Goal: Communication & Community: Answer question/provide support

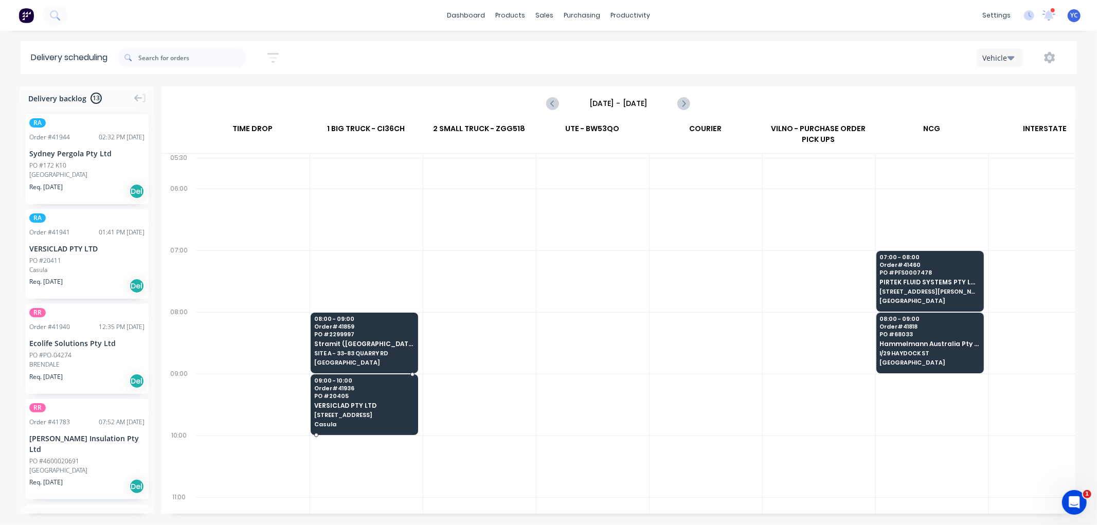
click at [382, 387] on span "Order # 41936" at bounding box center [364, 388] width 100 height 6
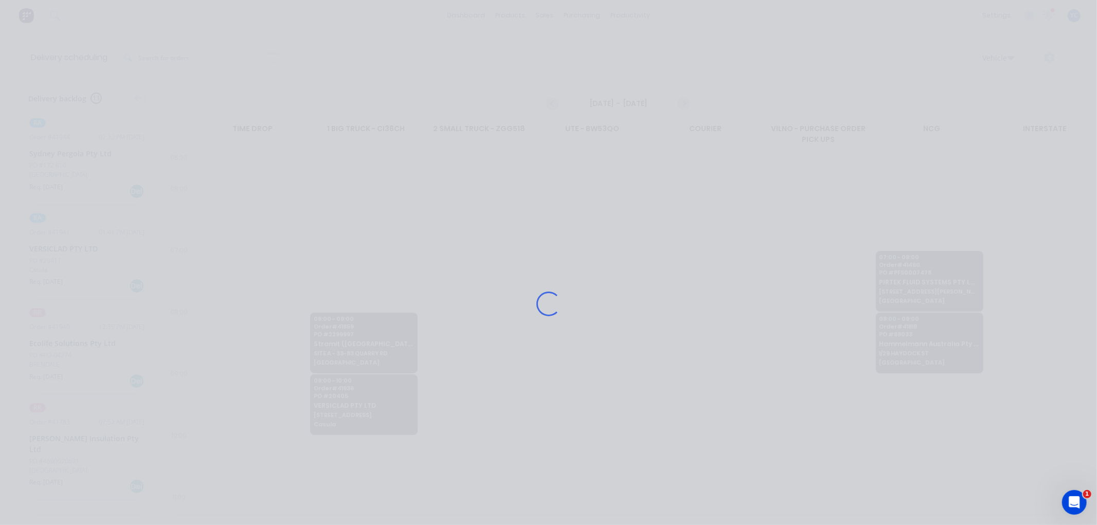
click at [552, 111] on div "Loading..." at bounding box center [548, 303] width 823 height 525
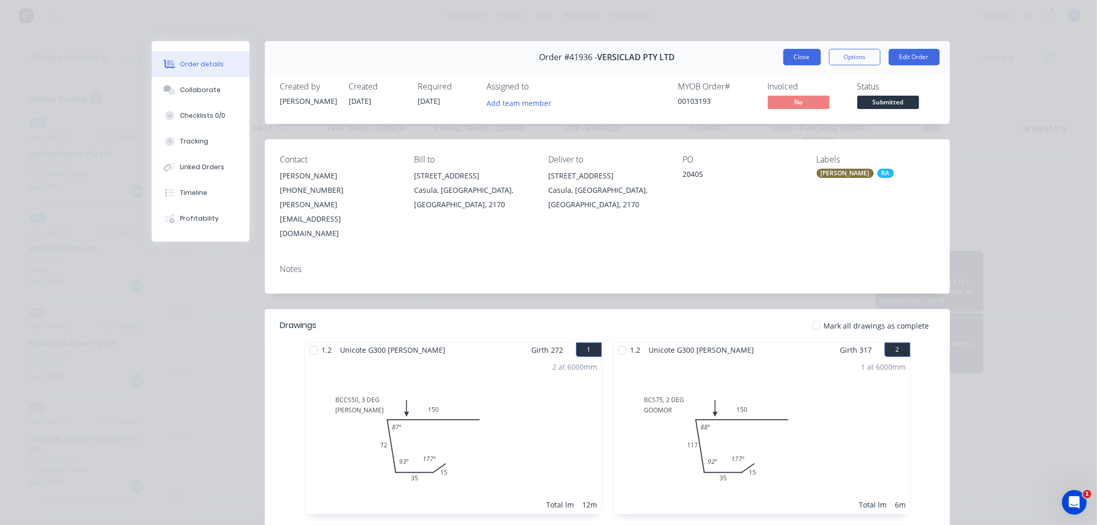
click at [793, 54] on button "Close" at bounding box center [802, 57] width 38 height 16
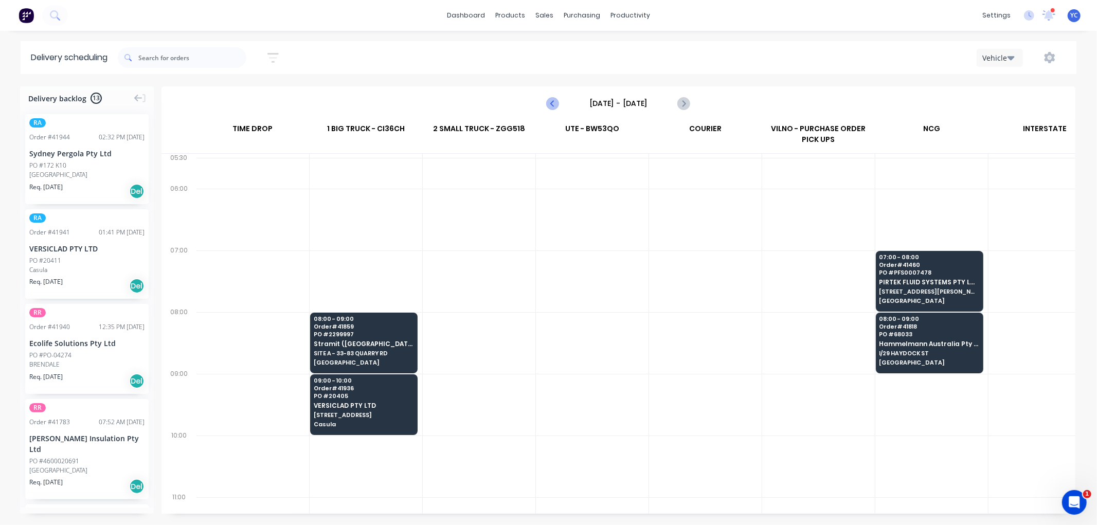
click at [552, 107] on icon "Previous page" at bounding box center [553, 103] width 12 height 12
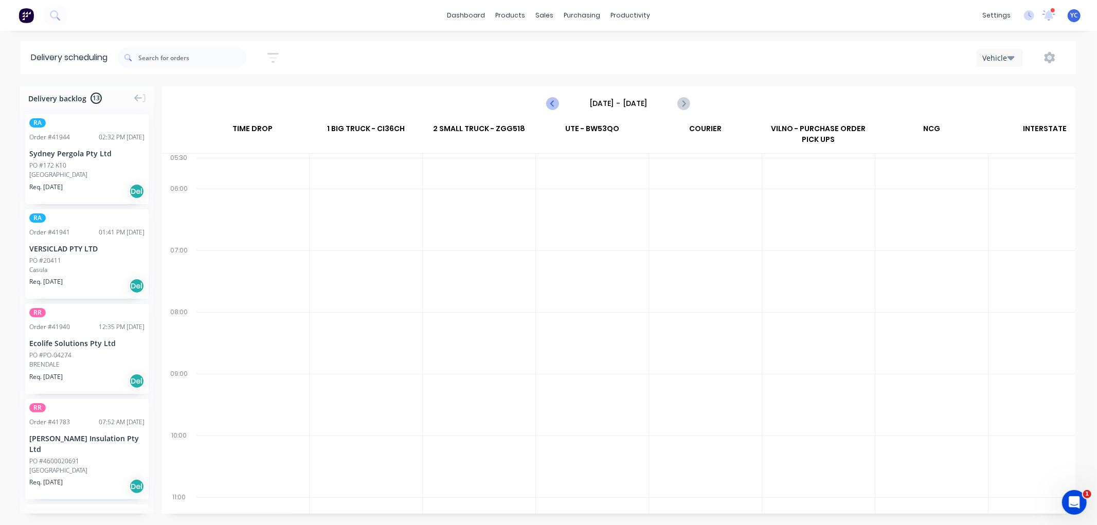
click at [552, 107] on icon "Previous page" at bounding box center [553, 103] width 12 height 12
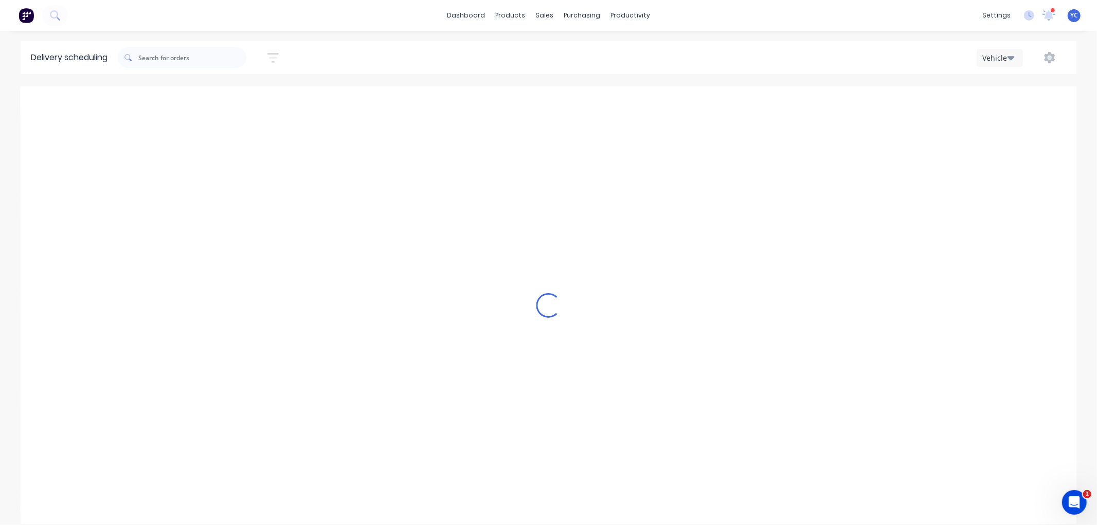
type input "[DATE] - [DATE]"
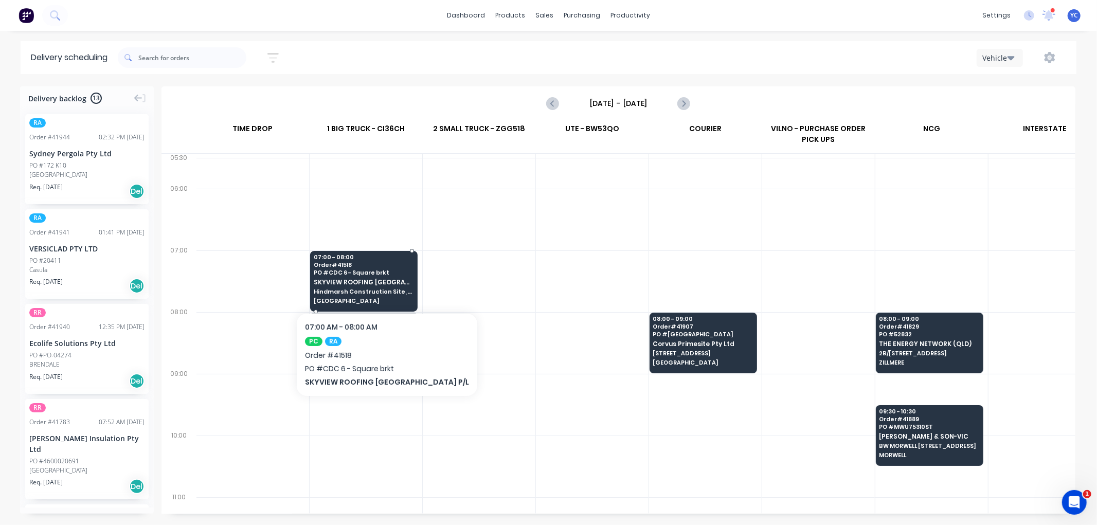
click at [403, 289] on span "Hindmarsh Construction Site, [STREET_ADDRESS][PERSON_NAME]" at bounding box center [364, 292] width 100 height 6
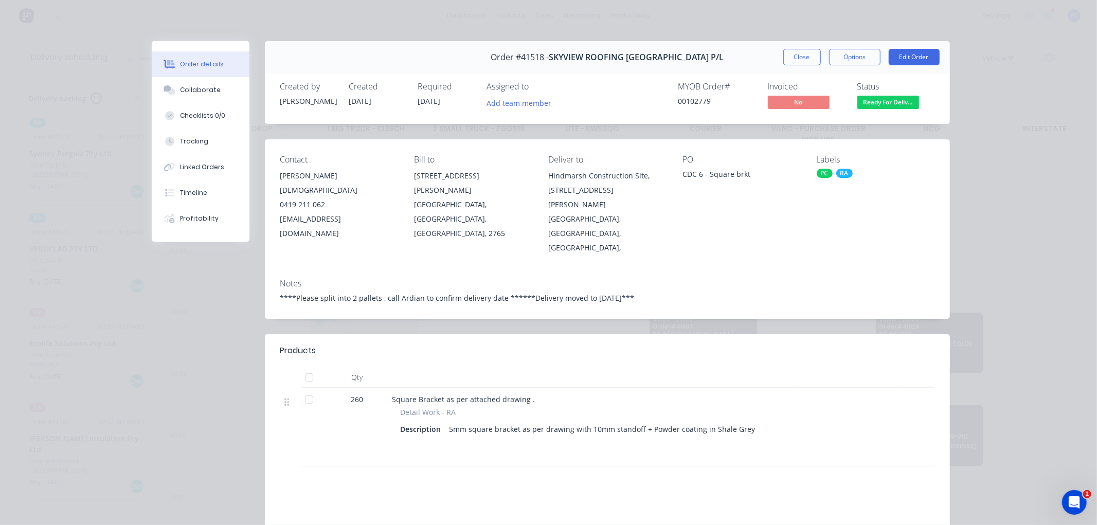
click at [351, 394] on span "260" at bounding box center [357, 399] width 12 height 11
drag, startPoint x: 347, startPoint y: 368, endPoint x: 388, endPoint y: 367, distance: 41.2
click at [388, 388] on div "260 Square Bracket as per attached drawing . Detail Work - RA Description 5mm s…" at bounding box center [607, 427] width 654 height 79
drag, startPoint x: 276, startPoint y: 160, endPoint x: 395, endPoint y: 206, distance: 127.2
click at [394, 205] on div "Contact [PERSON_NAME] [PHONE_NUMBER] [EMAIL_ADDRESS][DOMAIN_NAME] Bill to [STRE…" at bounding box center [607, 204] width 685 height 131
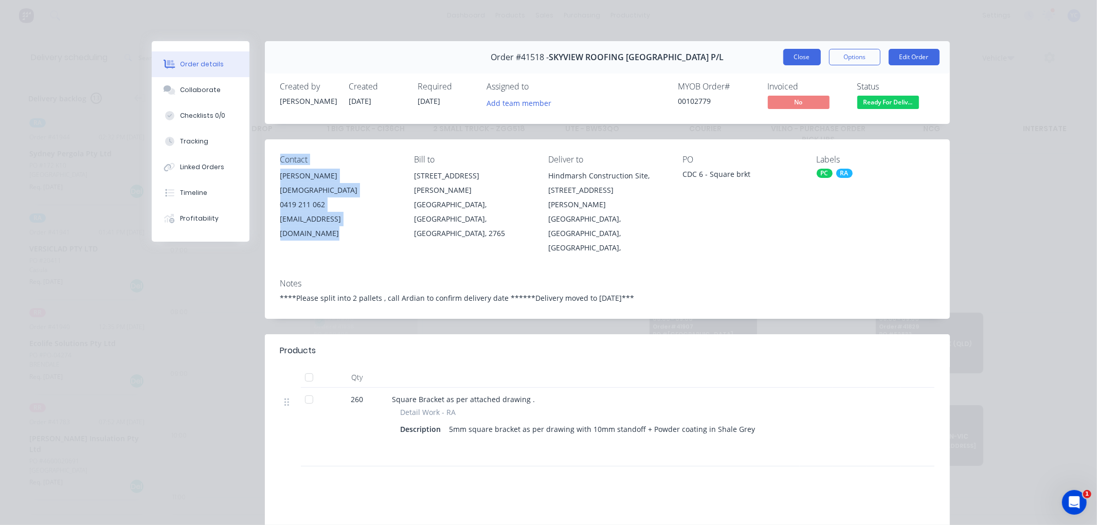
click at [814, 61] on button "Close" at bounding box center [802, 57] width 38 height 16
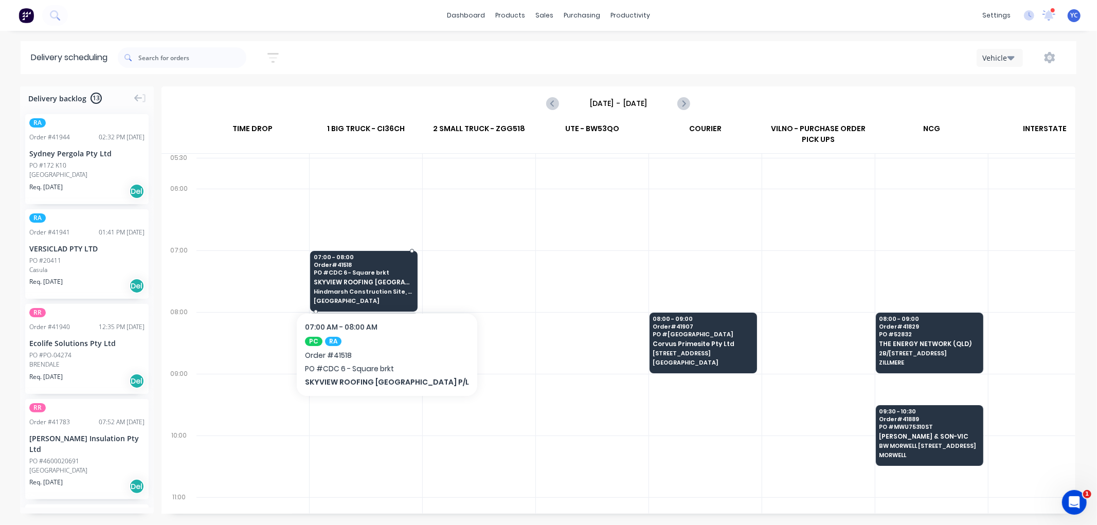
click at [376, 276] on div "07:00 - 08:00 Order # 41518 PO # CDC 6 - Square brkt SKYVIEW ROOFING [GEOGRAPHI…" at bounding box center [364, 280] width 106 height 58
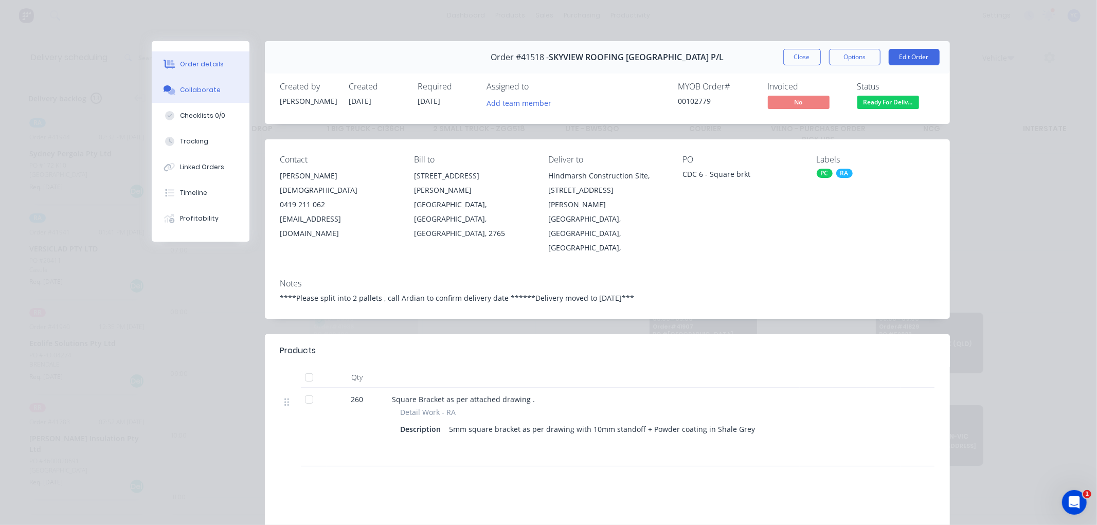
click at [196, 90] on div "Collaborate" at bounding box center [200, 89] width 41 height 9
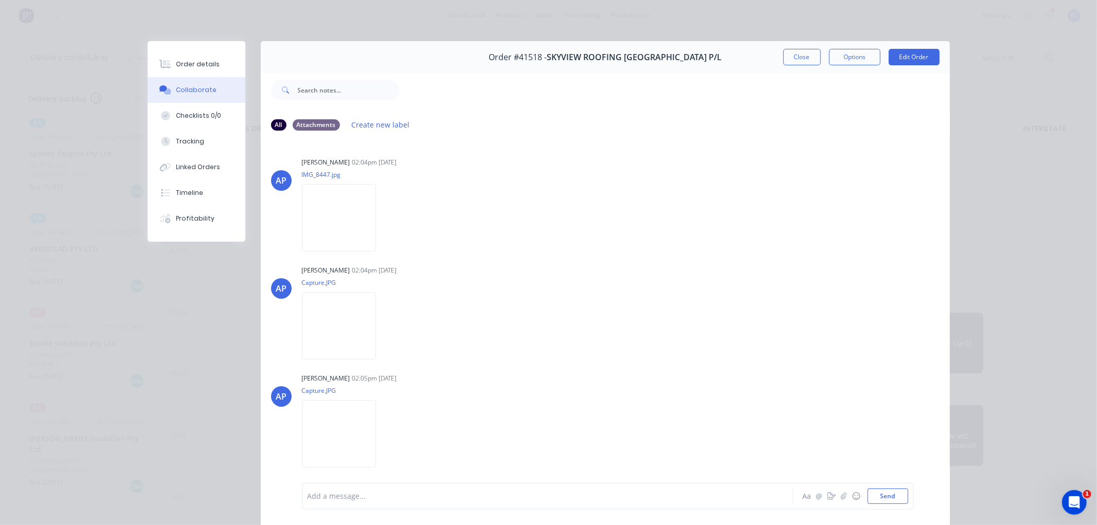
click at [383, 503] on div "Add a message..." at bounding box center [533, 496] width 451 height 15
click at [611, 497] on div "@[PERSON_NAME] @[PERSON_NAME] customer has requested delivery be rescheduled fo…" at bounding box center [533, 496] width 450 height 11
click at [492, 499] on span "customer has requested delivery be rescheduled for [DATE] ([DATE])" at bounding box center [564, 497] width 235 height 10
click at [658, 496] on div "@[PERSON_NAME] @[PERSON_NAME] customer has requested delivery rescheduled for […" at bounding box center [533, 496] width 450 height 11
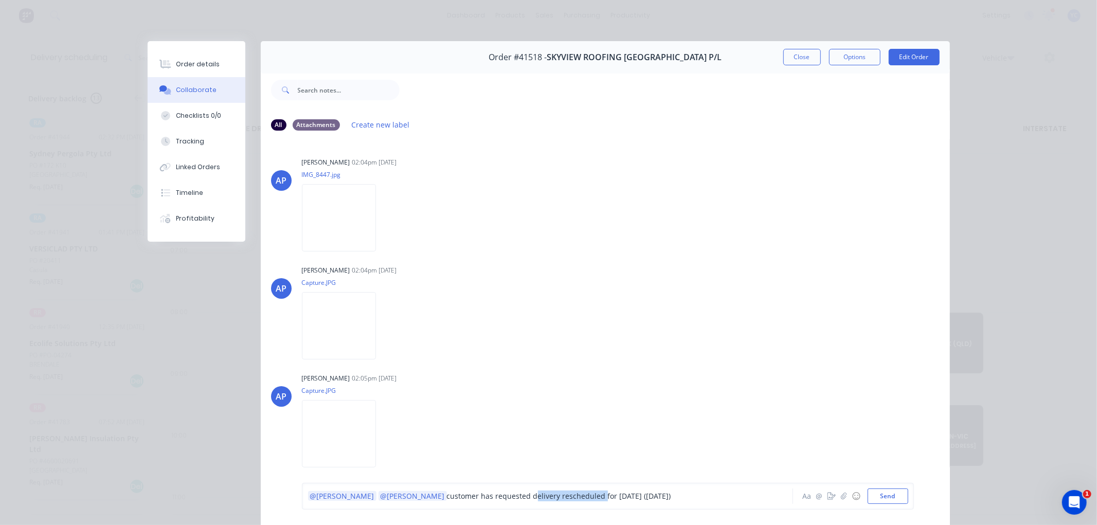
drag, startPoint x: 526, startPoint y: 499, endPoint x: 458, endPoint y: 502, distance: 68.0
click at [458, 502] on div "@[PERSON_NAME] @[PERSON_NAME] customer has requested delivery rescheduled for […" at bounding box center [533, 496] width 451 height 15
drag, startPoint x: 541, startPoint y: 496, endPoint x: 408, endPoint y: 506, distance: 133.1
click at [408, 506] on div "@[PERSON_NAME] @[PERSON_NAME] customer has requested a revised delivery date of…" at bounding box center [608, 496] width 612 height 27
drag, startPoint x: 516, startPoint y: 495, endPoint x: 372, endPoint y: 503, distance: 144.2
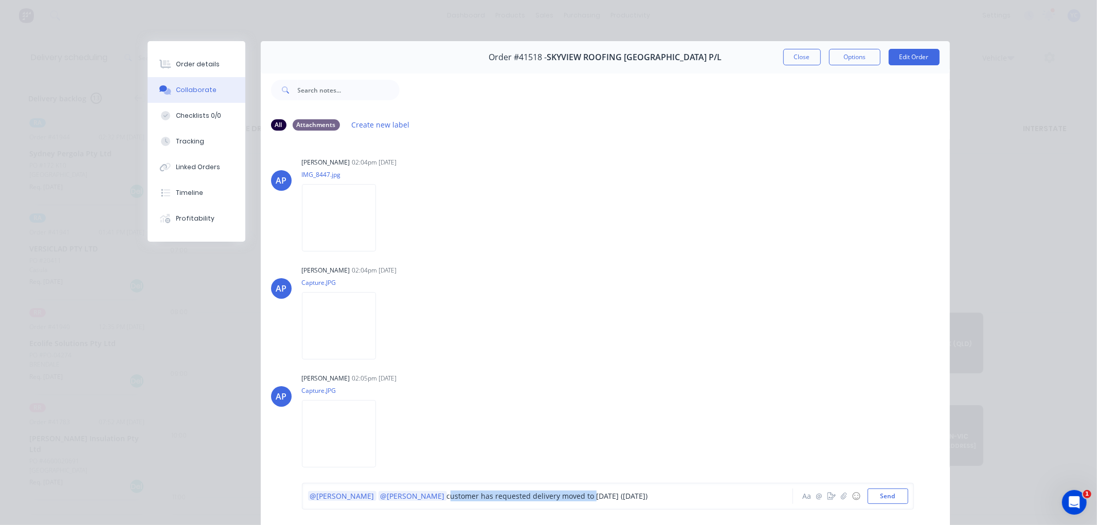
click at [372, 503] on div "@[PERSON_NAME] @[PERSON_NAME] customer has requested delivery moved to [DATE] (…" at bounding box center [533, 496] width 451 height 15
click at [540, 487] on div "@[PERSON_NAME] @[PERSON_NAME] delivery moved to [DATE] ([DATE]) Aa @ ☺ Send" at bounding box center [608, 496] width 612 height 27
click at [523, 501] on div "@[PERSON_NAME] @[PERSON_NAME] delivery moved to [DATE] ([DATE])" at bounding box center [533, 496] width 450 height 11
click at [880, 498] on button "Send" at bounding box center [888, 496] width 41 height 15
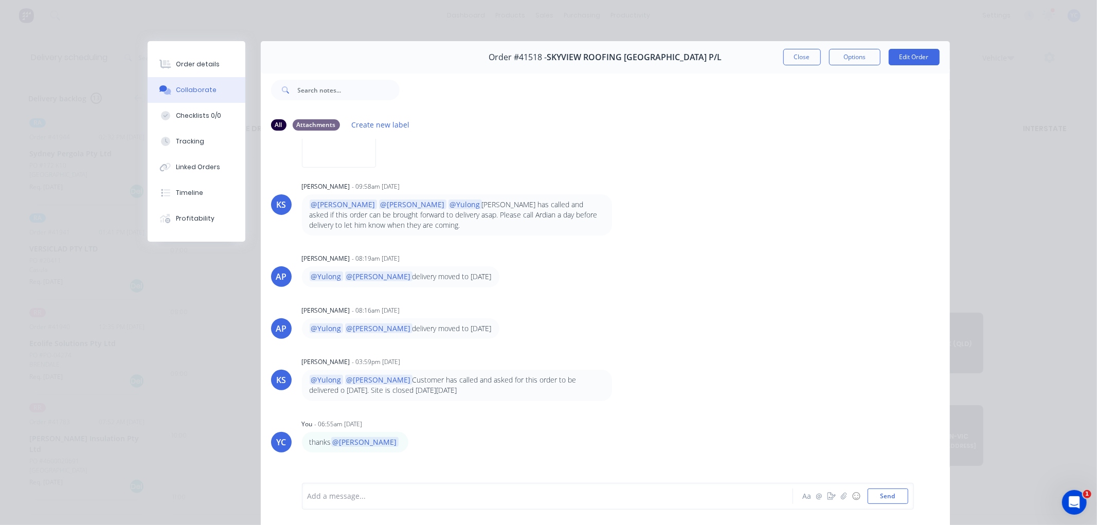
scroll to position [424, 0]
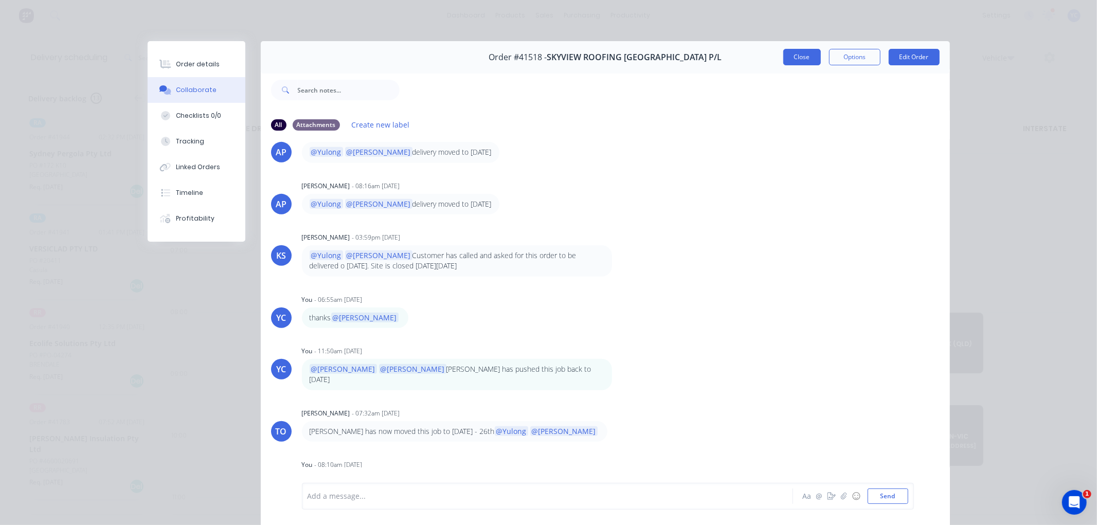
click at [784, 58] on button "Close" at bounding box center [802, 57] width 38 height 16
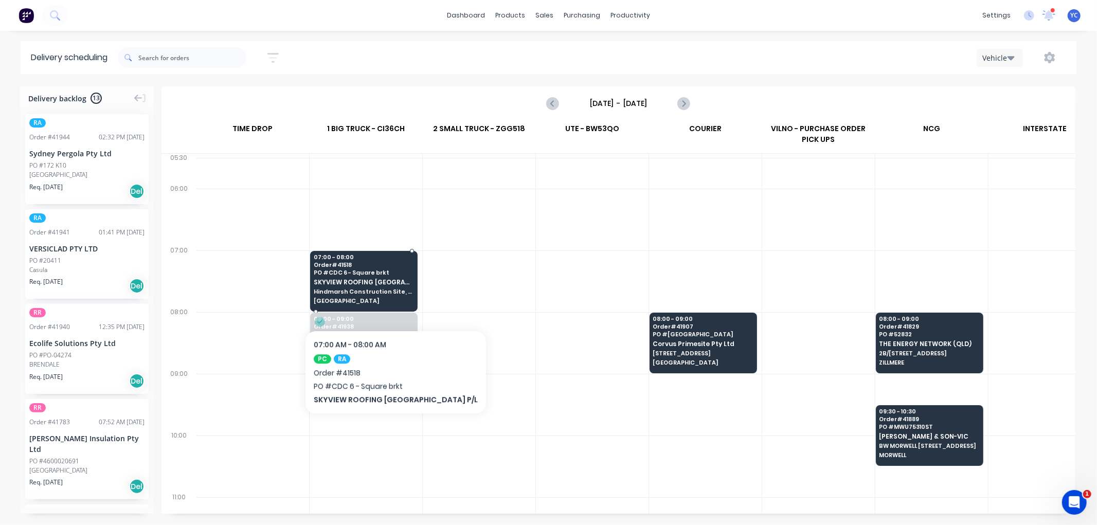
click at [372, 299] on span "[GEOGRAPHIC_DATA]" at bounding box center [364, 301] width 100 height 6
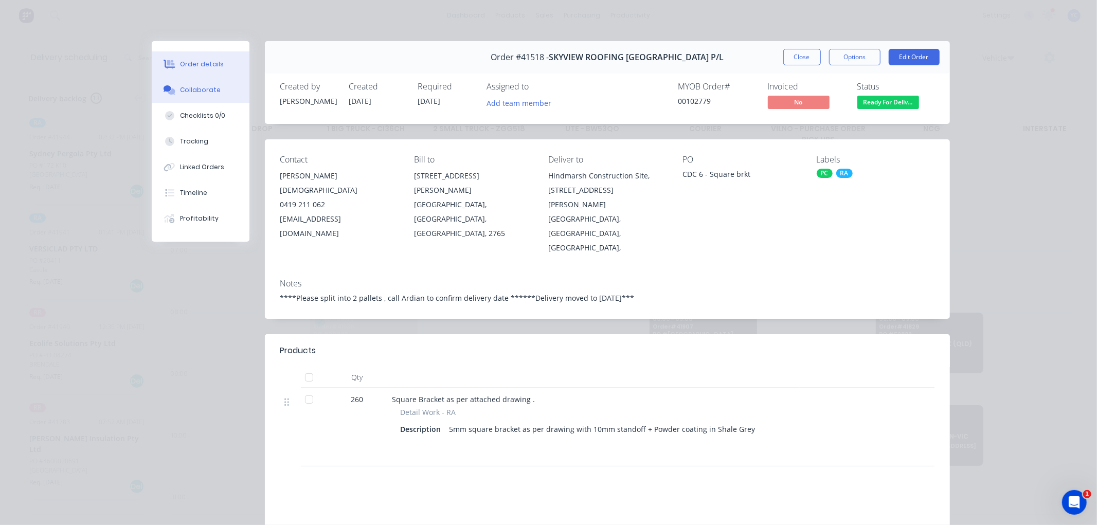
click at [219, 92] on button "Collaborate" at bounding box center [201, 90] width 98 height 26
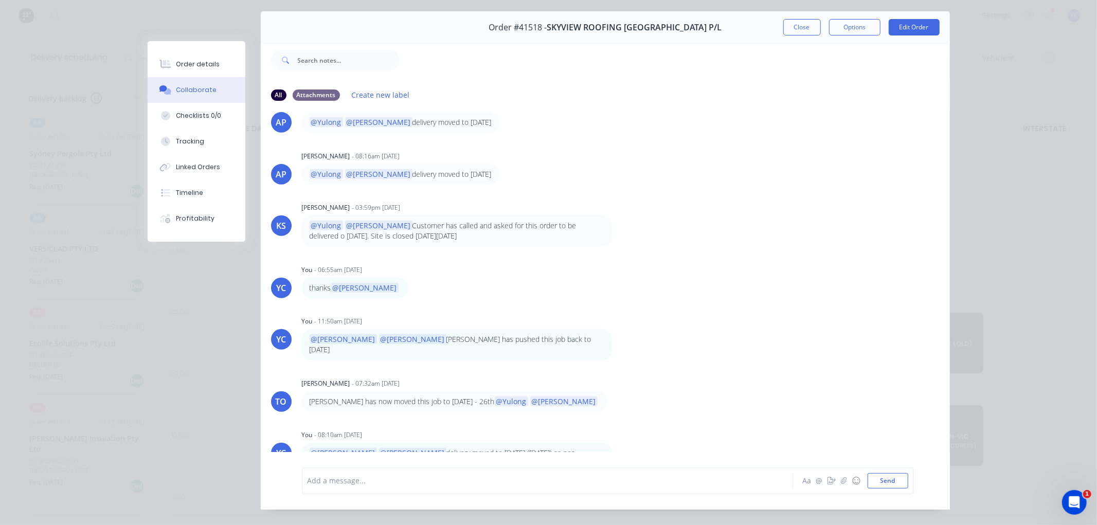
scroll to position [47, 0]
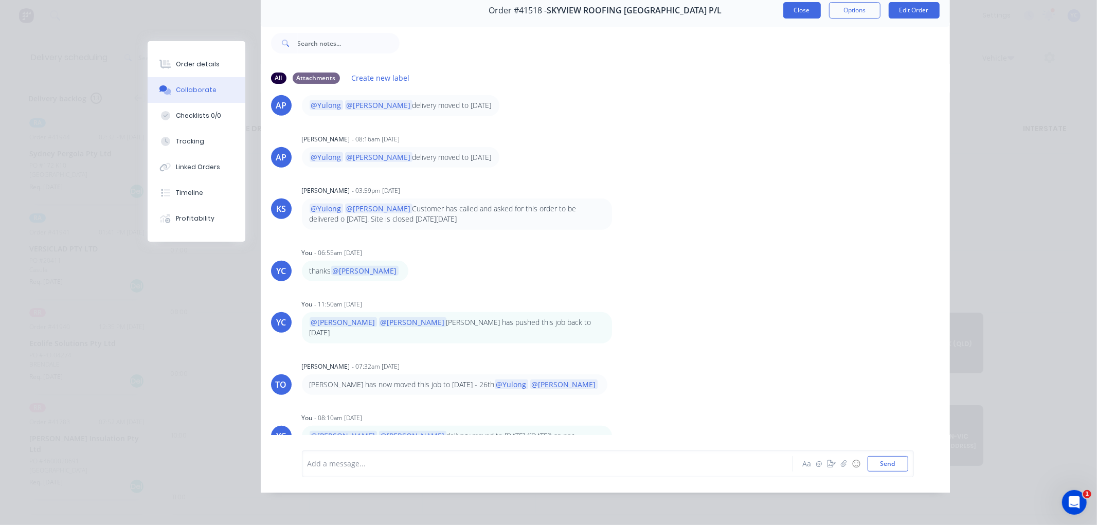
click at [807, 6] on button "Close" at bounding box center [802, 10] width 38 height 16
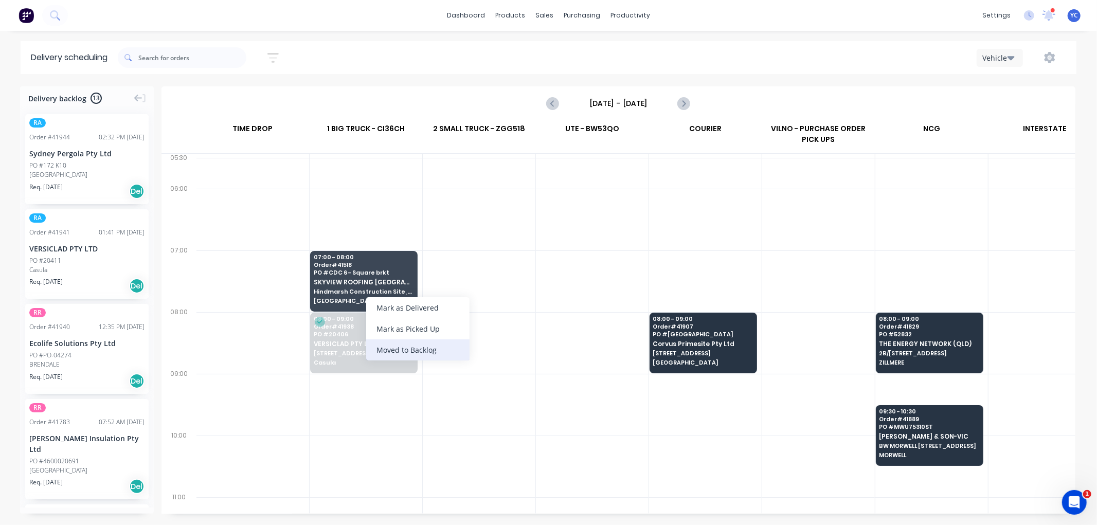
click at [439, 350] on div "Moved to Backlog" at bounding box center [417, 350] width 103 height 21
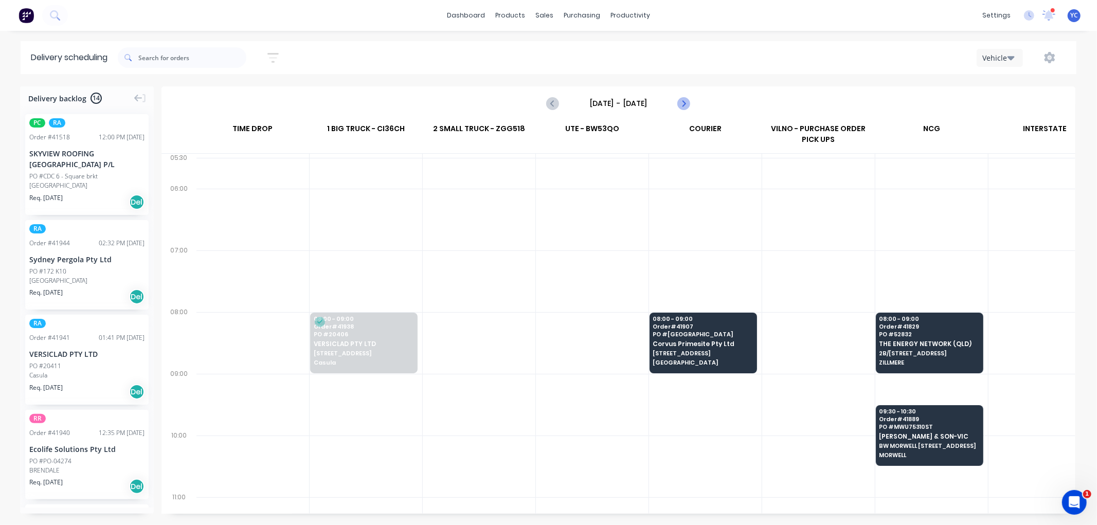
click at [685, 107] on icon "Next page" at bounding box center [683, 103] width 12 height 12
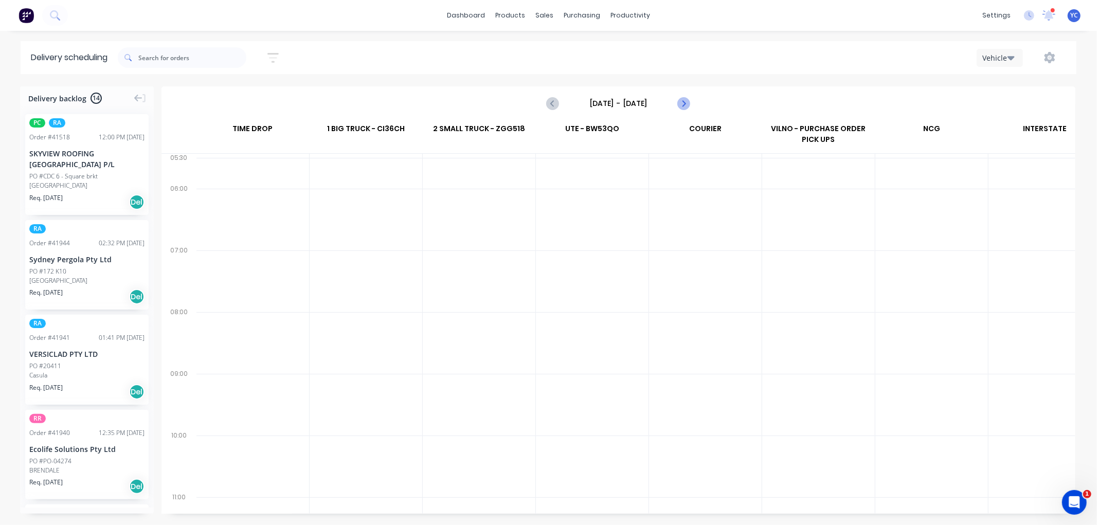
click at [685, 107] on icon "Next page" at bounding box center [683, 103] width 12 height 12
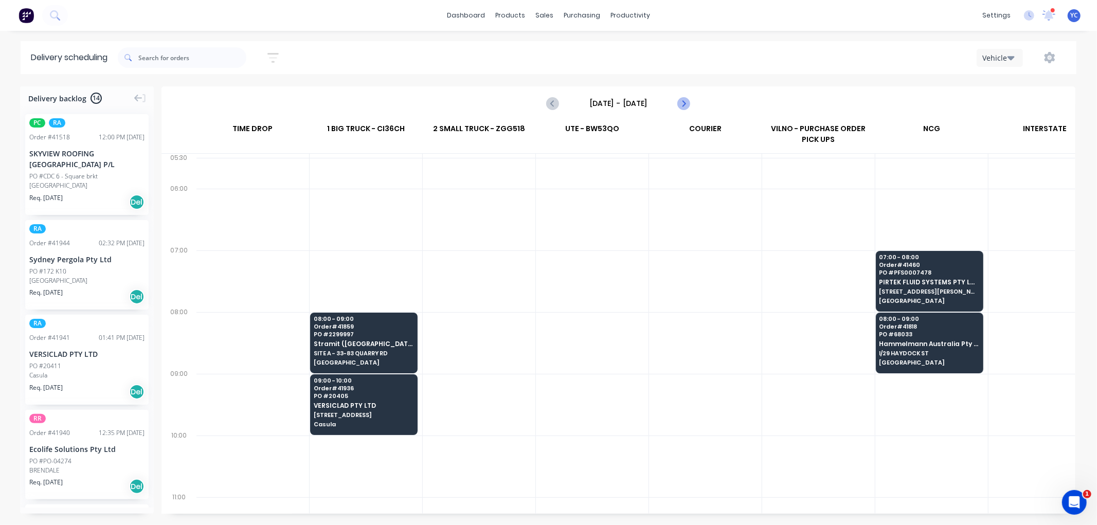
click at [685, 107] on icon "Next page" at bounding box center [683, 103] width 12 height 12
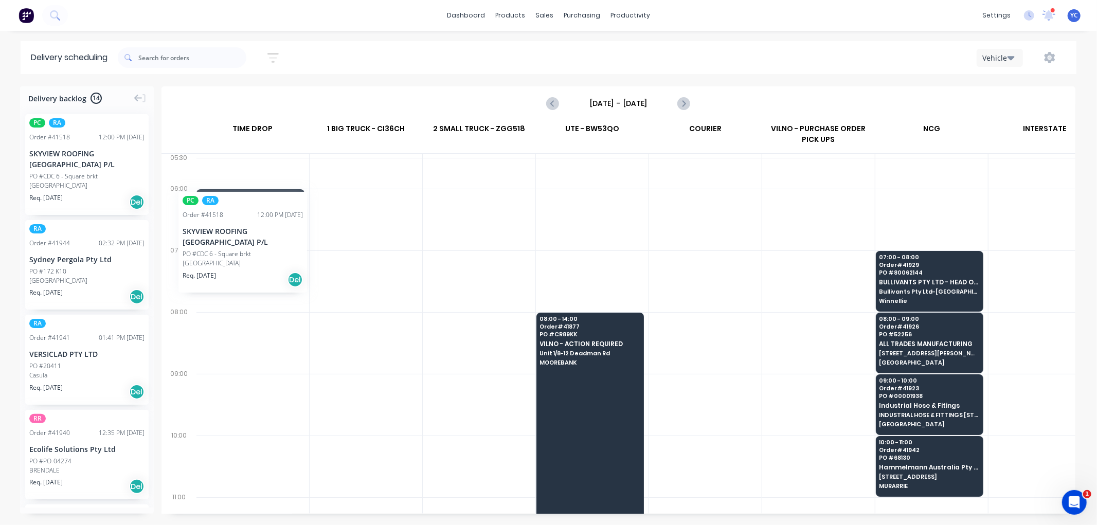
scroll to position [0, 0]
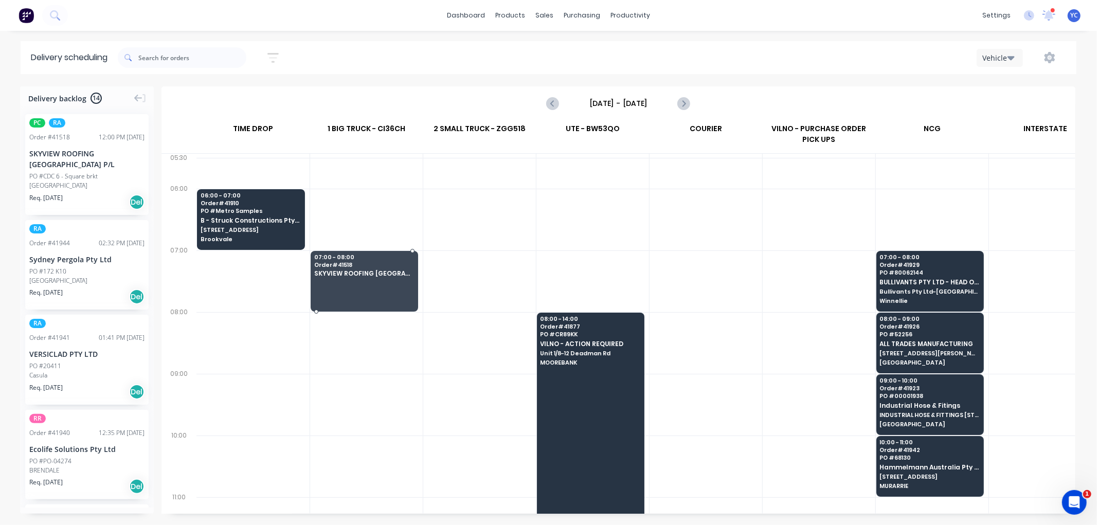
drag, startPoint x: 59, startPoint y: 170, endPoint x: 355, endPoint y: 262, distance: 309.9
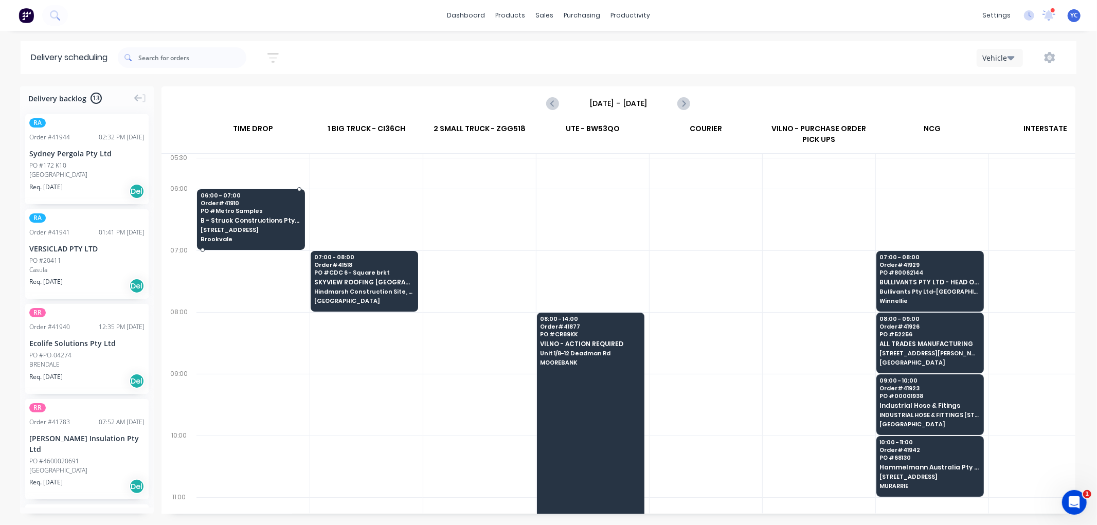
click at [231, 215] on div "06:00 - 07:00 Order # 41910 PO # Metro Samples B - Struck Constructions Pty Ltd…" at bounding box center [251, 218] width 107 height 58
click at [231, 215] on body "dashboard products sales purchasing productivity dashboard products Product Cat…" at bounding box center [548, 262] width 1097 height 525
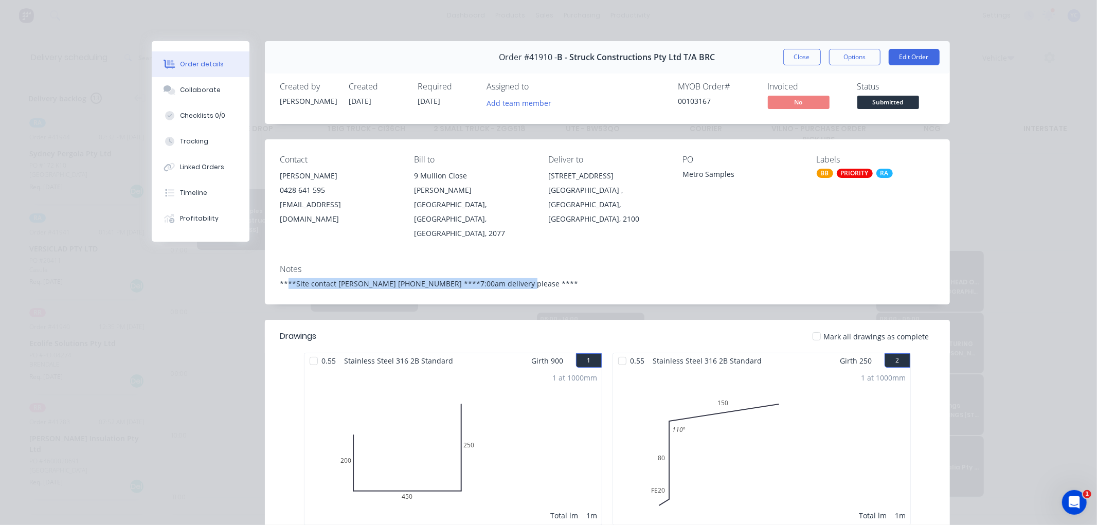
drag, startPoint x: 285, startPoint y: 251, endPoint x: 507, endPoint y: 258, distance: 221.8
click at [507, 278] on div "****Site contact [PERSON_NAME] [PHONE_NUMBER] ****7:00am delivery please ****" at bounding box center [607, 283] width 654 height 11
click at [807, 49] on button "Close" at bounding box center [802, 57] width 38 height 16
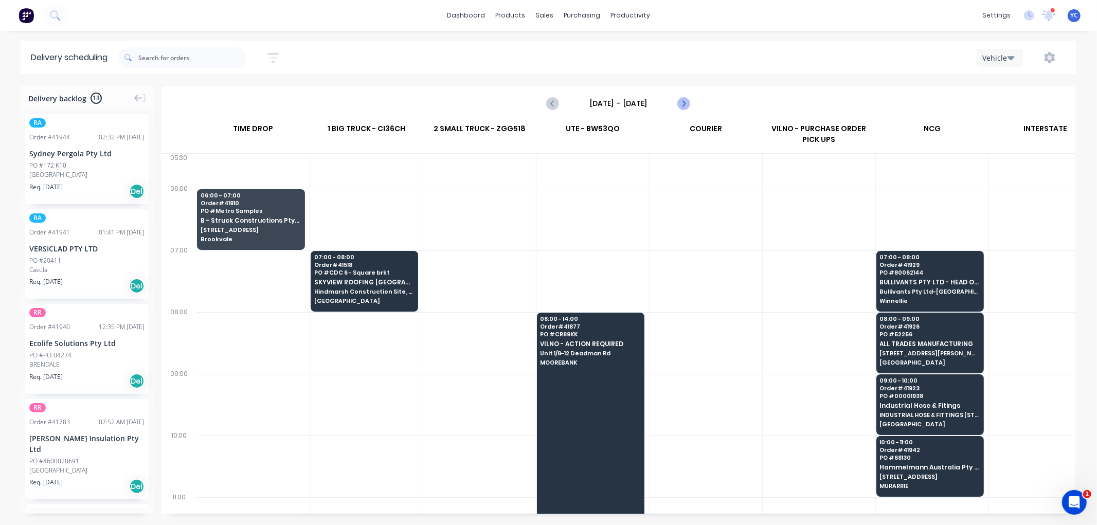
click at [686, 101] on icon "Next page" at bounding box center [683, 103] width 12 height 12
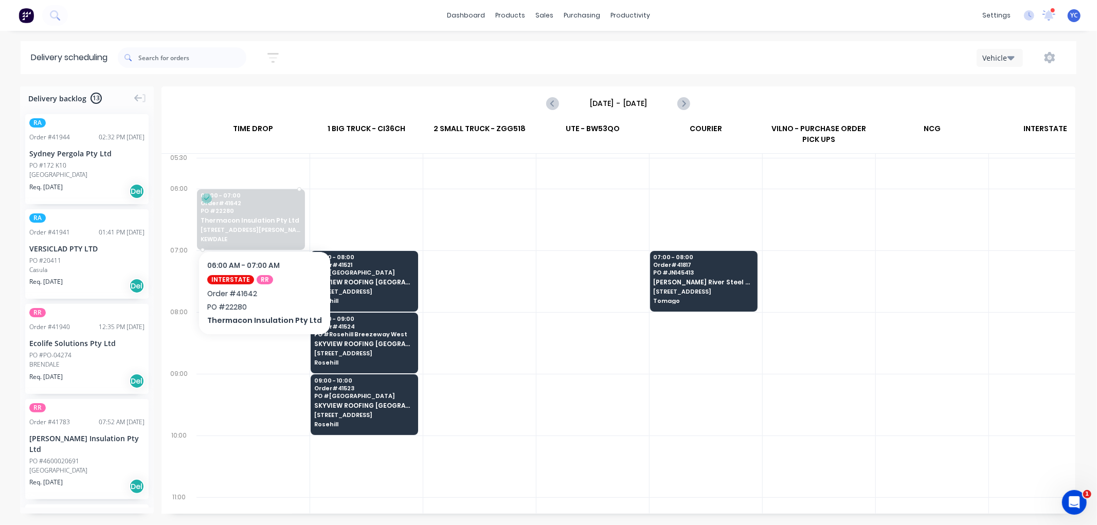
click at [249, 218] on span "Thermacon Insulation Pty Ltd" at bounding box center [251, 220] width 100 height 7
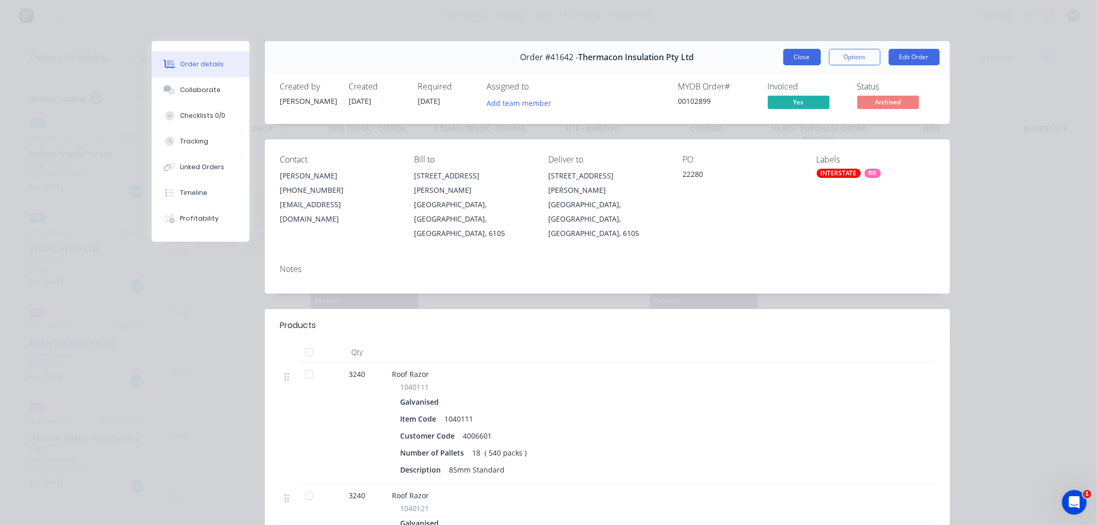
click at [800, 58] on button "Close" at bounding box center [802, 57] width 38 height 16
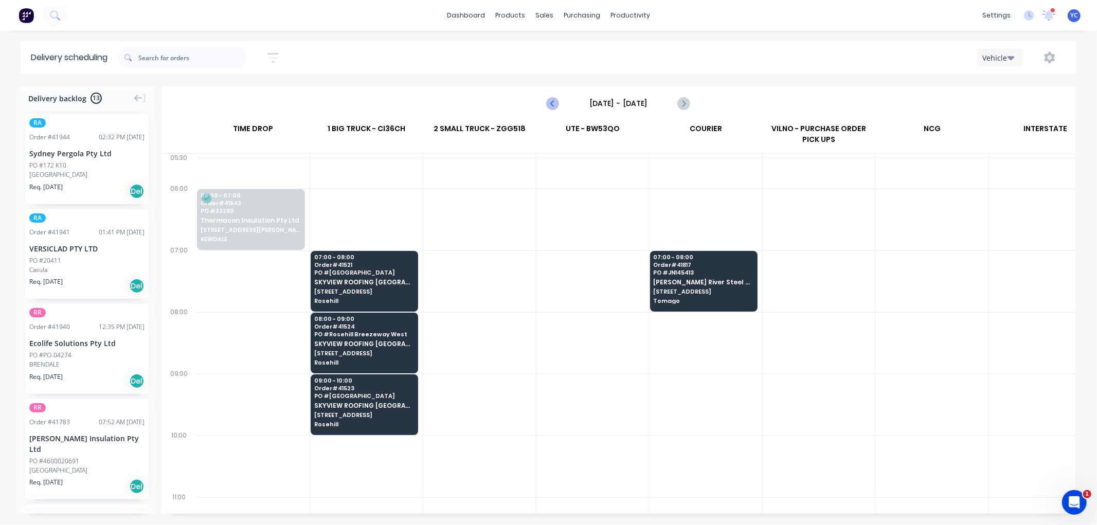
click at [553, 103] on icon "Previous page" at bounding box center [553, 103] width 12 height 12
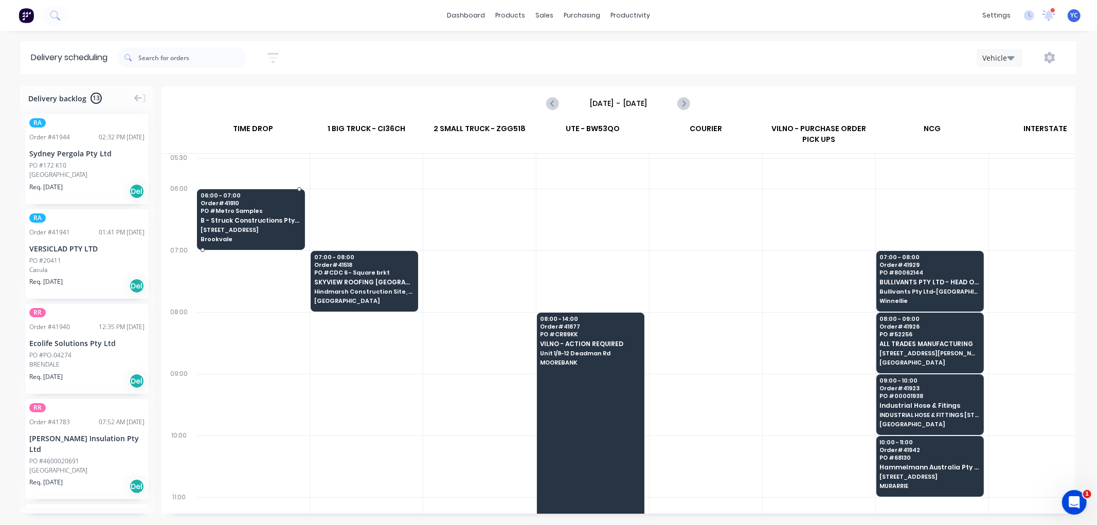
click at [244, 243] on div "06:00 - 07:00 Order # 41910 PO # Metro Samples B - Struck Constructions Pty Ltd…" at bounding box center [251, 218] width 107 height 58
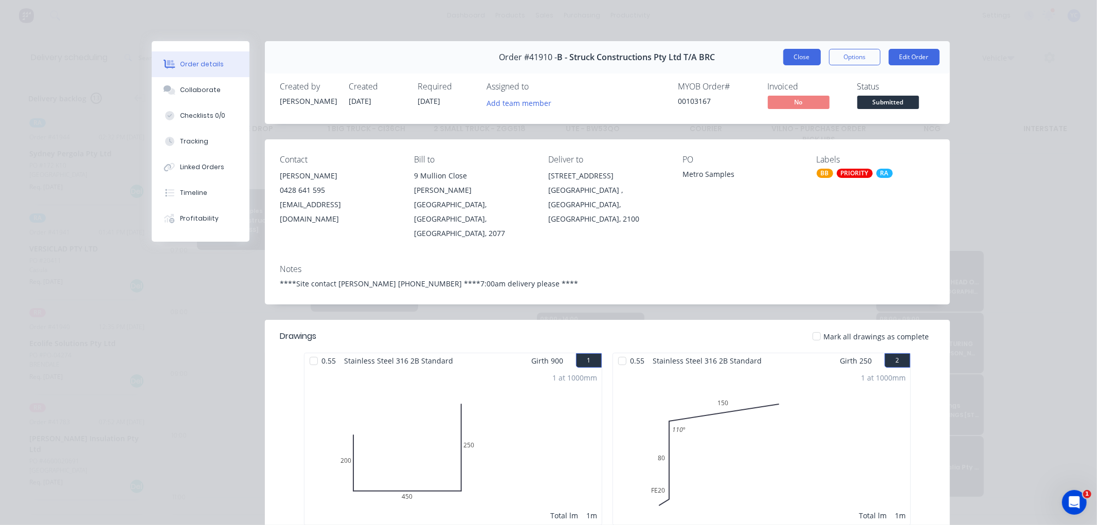
click at [793, 60] on button "Close" at bounding box center [802, 57] width 38 height 16
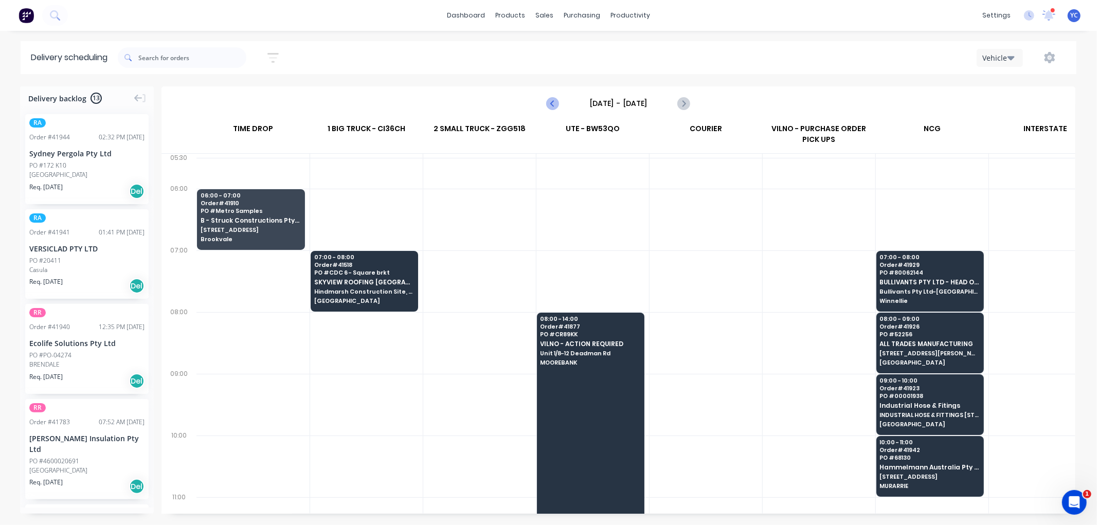
click at [556, 105] on icon "Previous page" at bounding box center [553, 103] width 12 height 12
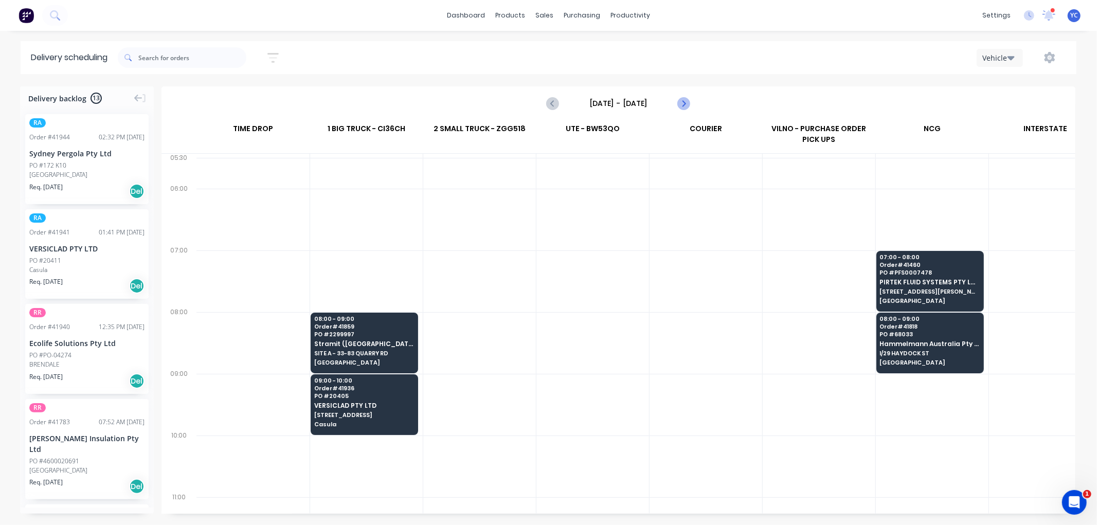
click at [681, 100] on icon "Next page" at bounding box center [683, 103] width 12 height 12
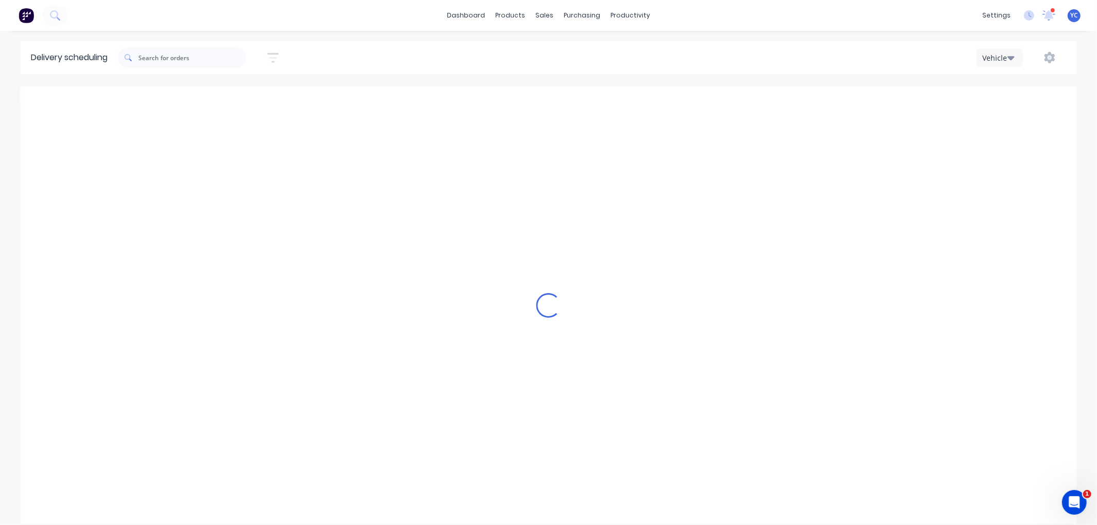
type input "[DATE] - [DATE]"
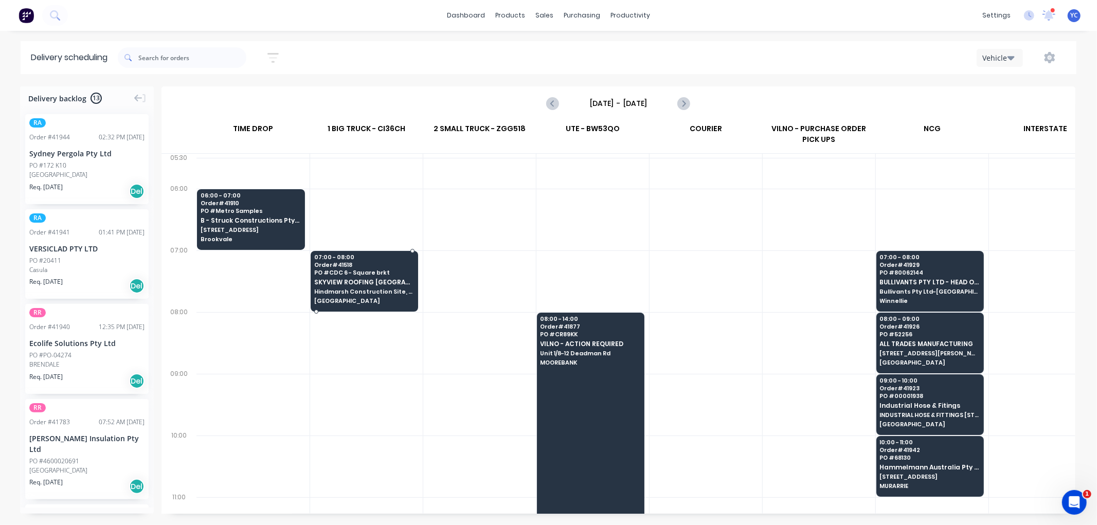
click at [376, 280] on span "SKYVIEW ROOFING [GEOGRAPHIC_DATA] P/L" at bounding box center [364, 282] width 100 height 7
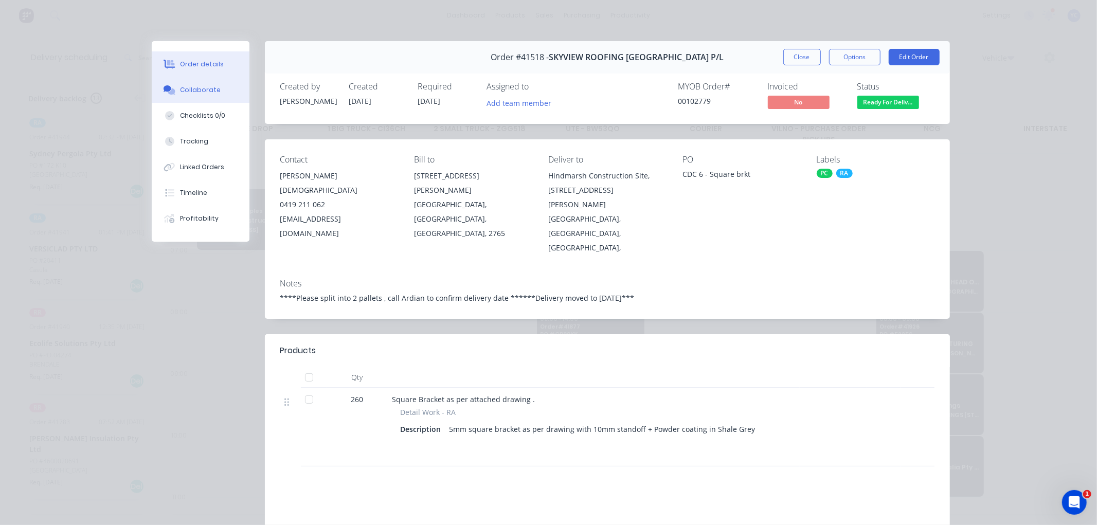
click at [203, 85] on div "Collaborate" at bounding box center [200, 89] width 41 height 9
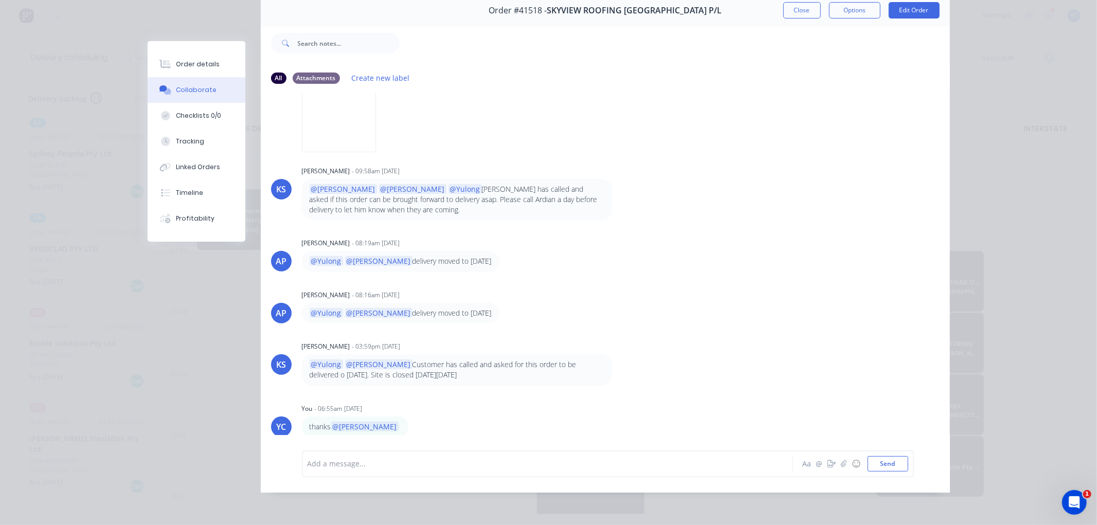
scroll to position [24, 0]
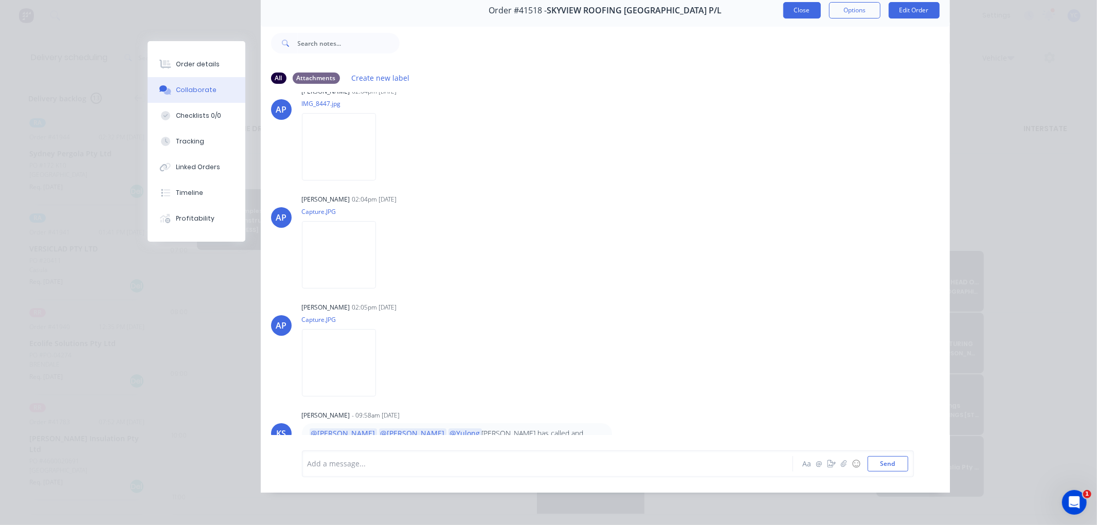
click at [788, 7] on button "Close" at bounding box center [802, 10] width 38 height 16
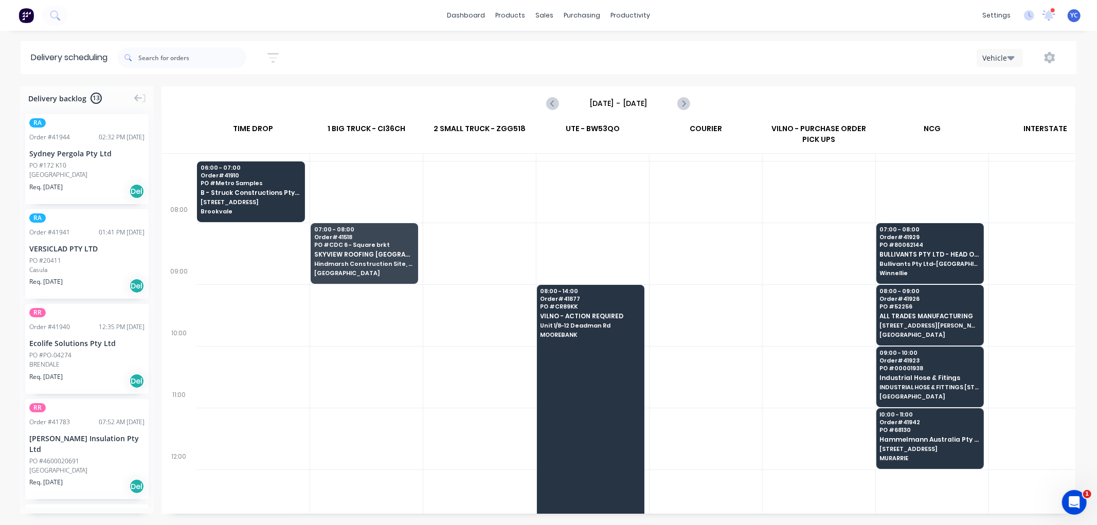
scroll to position [0, 0]
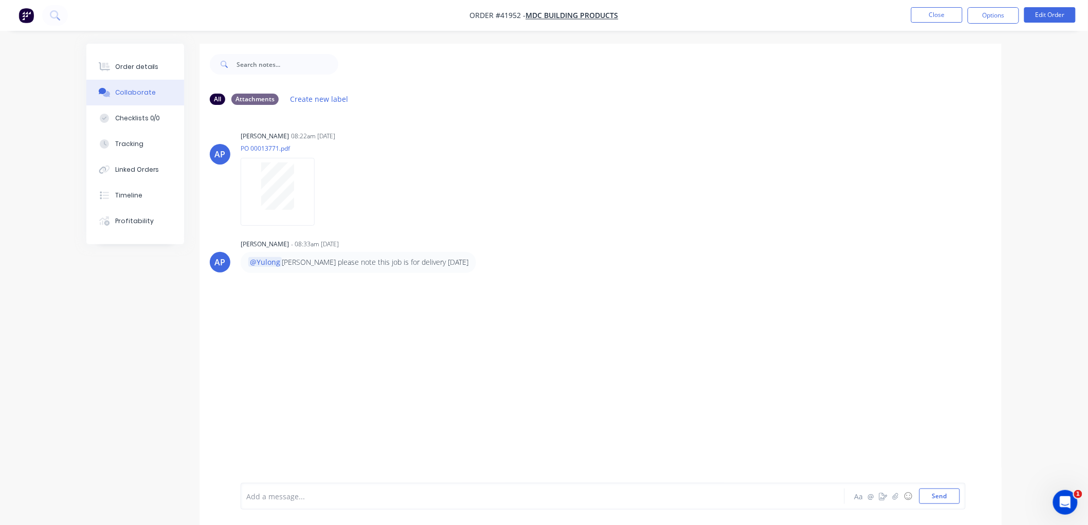
click at [310, 503] on div "Add a message..." at bounding box center [513, 496] width 535 height 15
drag, startPoint x: 284, startPoint y: 263, endPoint x: 301, endPoint y: 265, distance: 16.7
click at [301, 265] on p "@Yulong Lyod please note this job is for delivery today" at bounding box center [358, 262] width 220 height 10
click at [296, 295] on div "AP Angela Perez 08:22am 26/09/25 PO 00013771.pdf Labels Download AP Angela Pere…" at bounding box center [601, 298] width 802 height 370
click at [397, 500] on div at bounding box center [514, 496] width 535 height 11
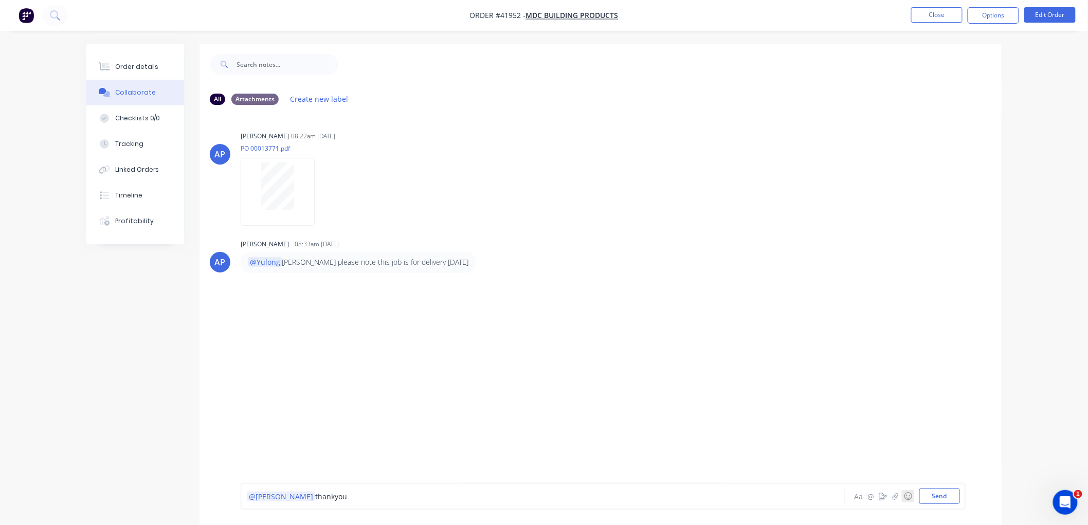
click at [906, 495] on button "☺" at bounding box center [908, 496] width 12 height 12
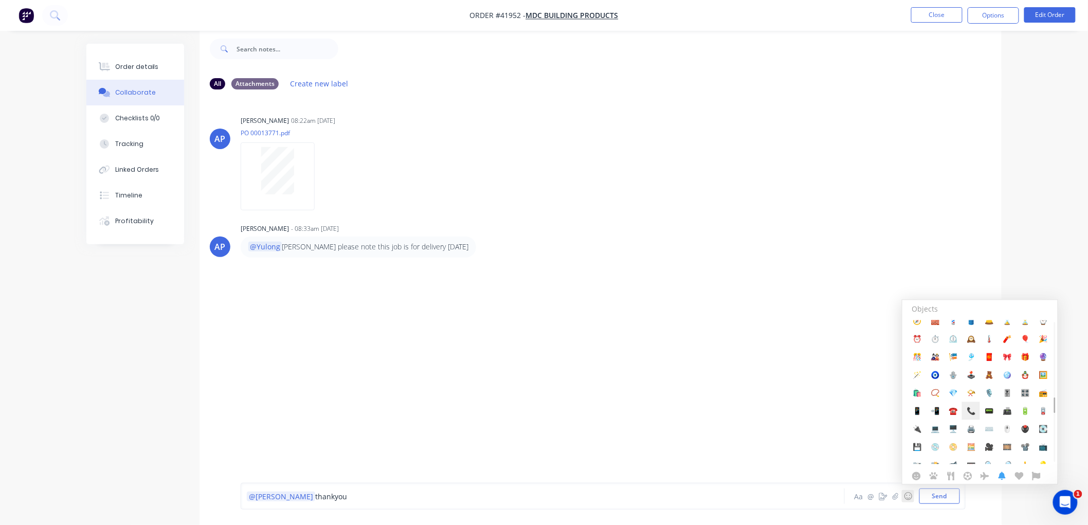
scroll to position [2915, 0]
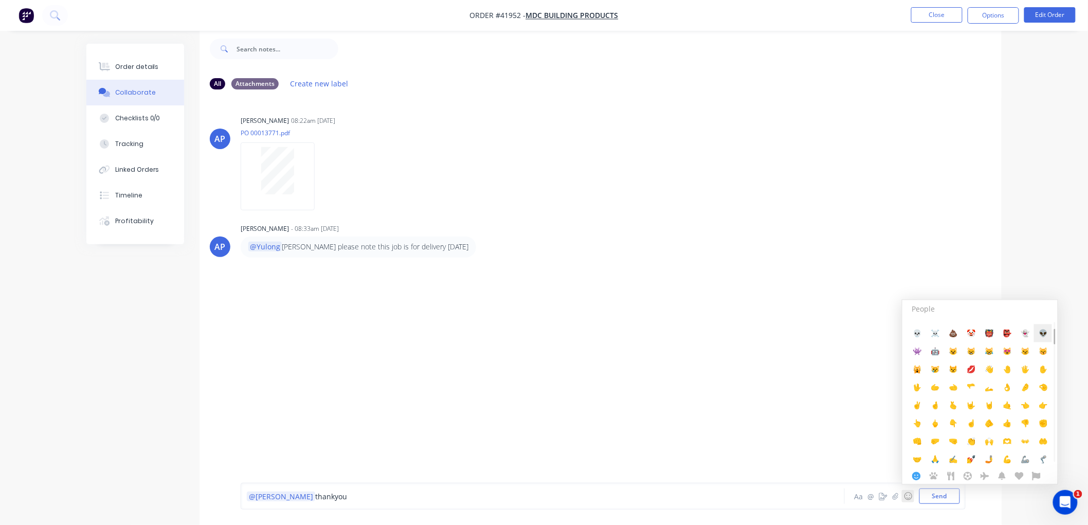
drag, startPoint x: 1056, startPoint y: 413, endPoint x: 1050, endPoint y: 335, distance: 78.4
click at [1050, 335] on div "People 😀 😃 😄 😁 😆 😅 🤣 😂 🙂 🙃 🫠 😉 😊 😇 🥰 😍 🤩 😘 😗 ☺️ 😚 😙 🥲 😋 😛 😜 🤪 😝 🤑 🤗 🤭 🫢 🫣 🤫 🤔 🫡…" at bounding box center [980, 392] width 151 height 144
click at [1005, 404] on span "👍️" at bounding box center [1007, 405] width 9 height 10
click at [479, 503] on div "@Angela thankyou 👍 ️" at bounding box center [513, 496] width 535 height 15
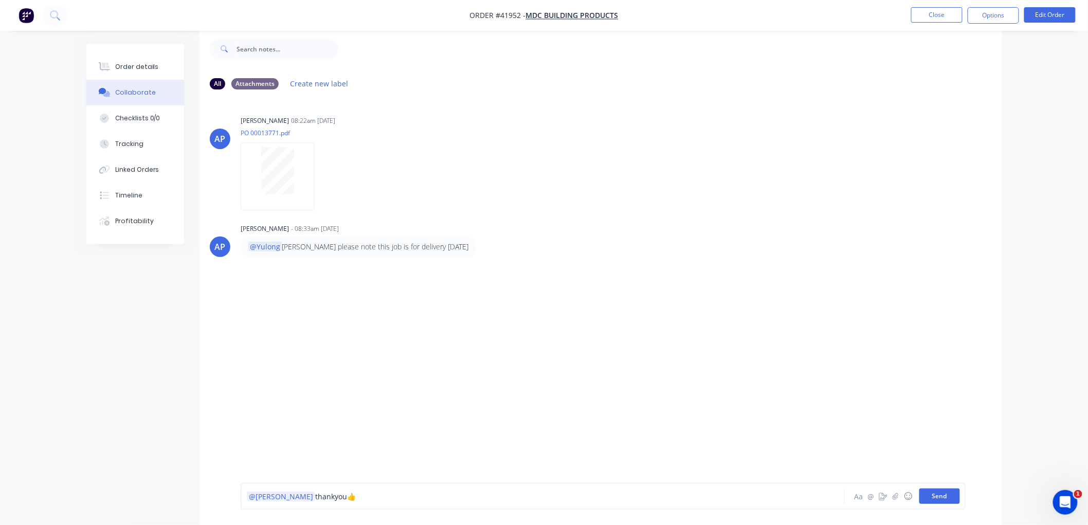
click at [941, 495] on button "Send" at bounding box center [940, 496] width 41 height 15
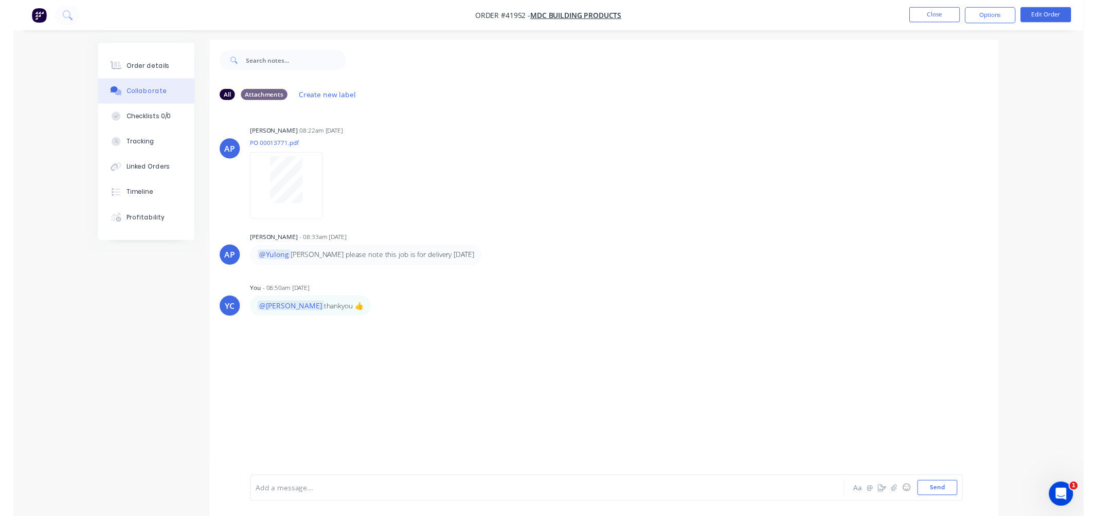
scroll to position [0, 0]
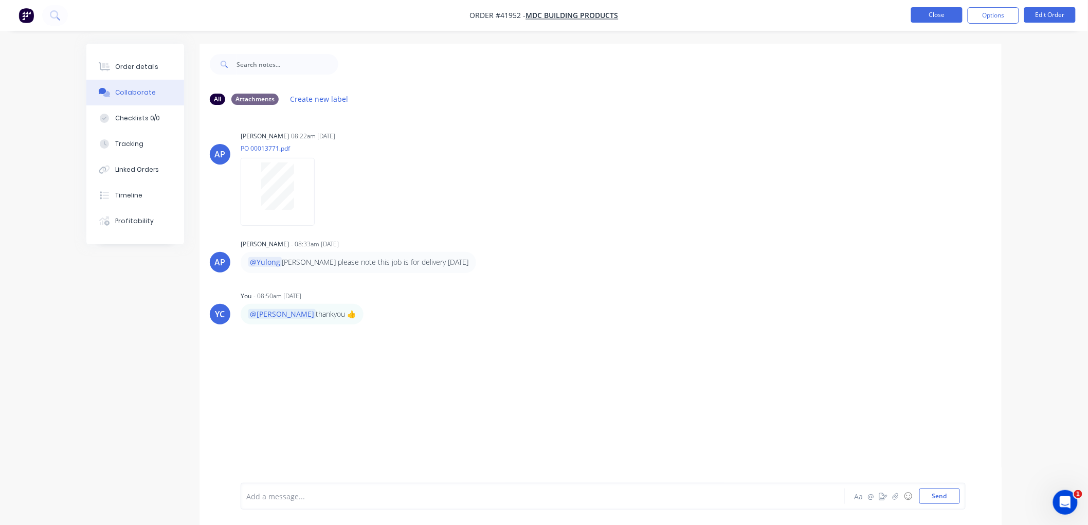
click at [921, 14] on button "Close" at bounding box center [937, 14] width 51 height 15
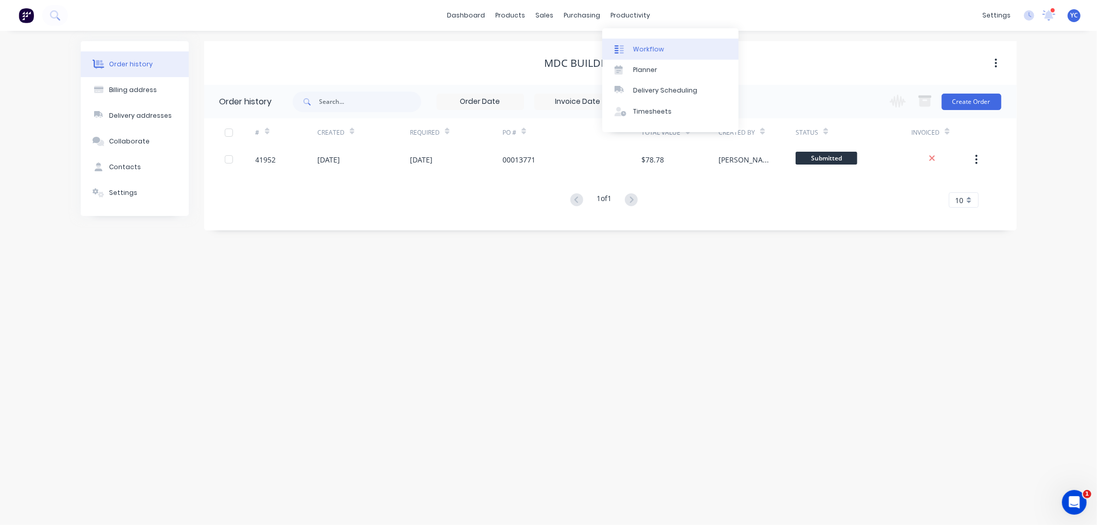
click at [656, 51] on div "Workflow" at bounding box center [648, 49] width 31 height 9
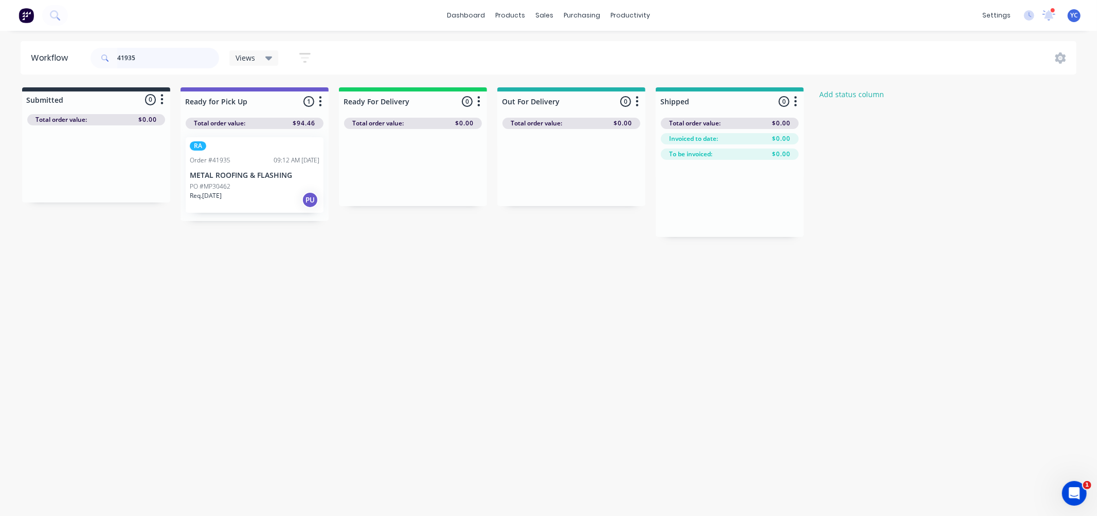
click at [172, 58] on input "41935" at bounding box center [168, 58] width 102 height 21
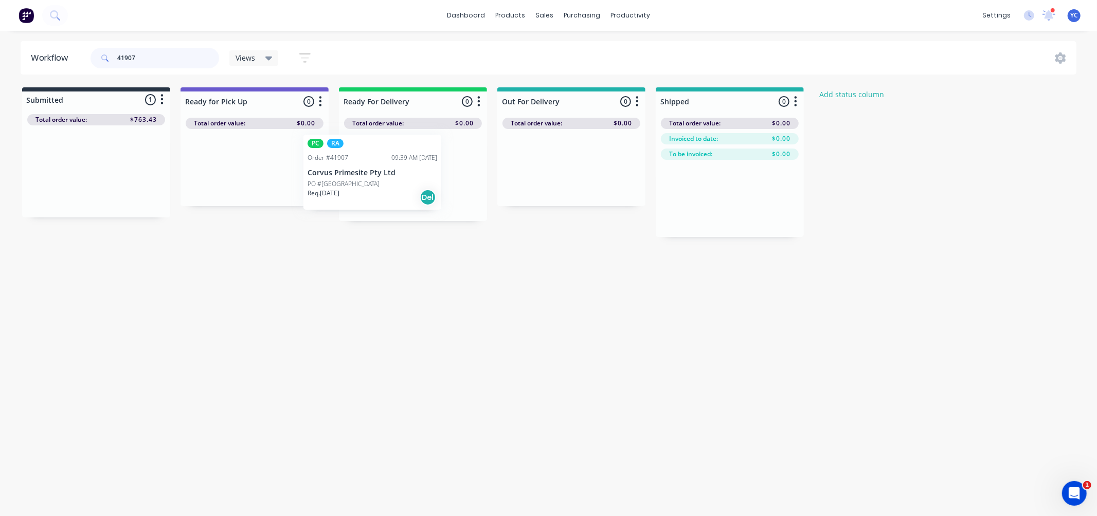
drag, startPoint x: 183, startPoint y: 183, endPoint x: 467, endPoint y: 184, distance: 284.0
click at [467, 184] on div "Submitted 1 Status colour #273444 hex #273444 Save Cancel Summaries Total order…" at bounding box center [551, 162] width 1119 height 150
click at [165, 43] on div "41907" at bounding box center [155, 58] width 129 height 31
click at [146, 63] on input "41907" at bounding box center [168, 58] width 102 height 21
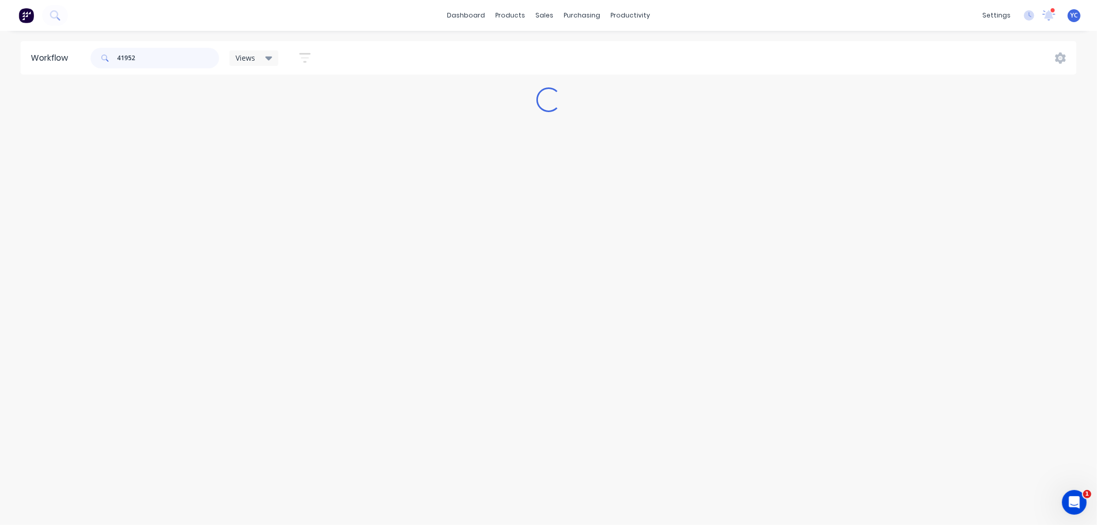
type input "41952"
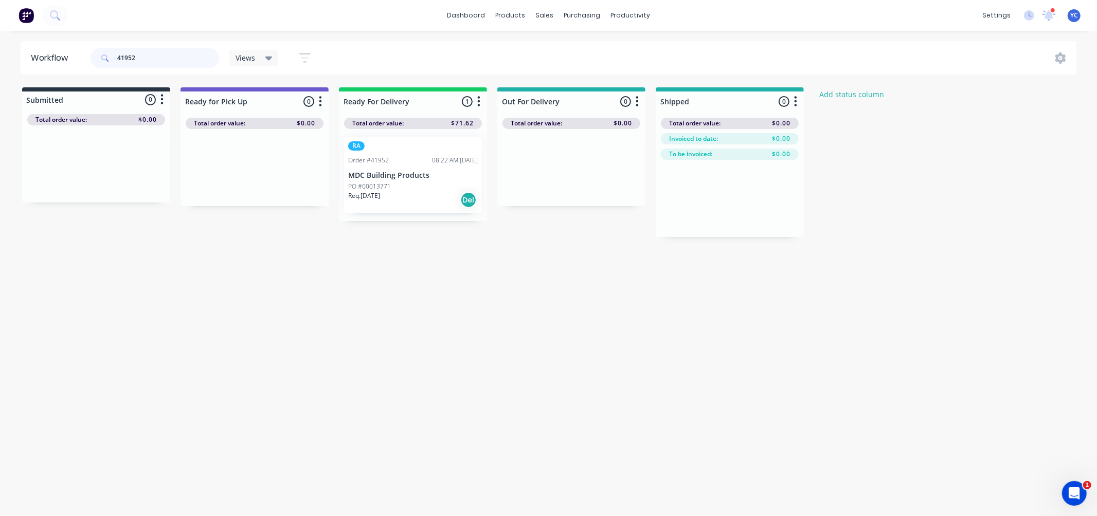
click at [189, 66] on input "41952" at bounding box center [168, 58] width 102 height 21
drag, startPoint x: 101, startPoint y: 183, endPoint x: 248, endPoint y: 193, distance: 147.4
click at [248, 193] on div "Submitted 1 Status colour #273444 hex #273444 Save Cancel Summaries Total order…" at bounding box center [551, 162] width 1119 height 150
click at [166, 65] on input "41946" at bounding box center [168, 58] width 102 height 21
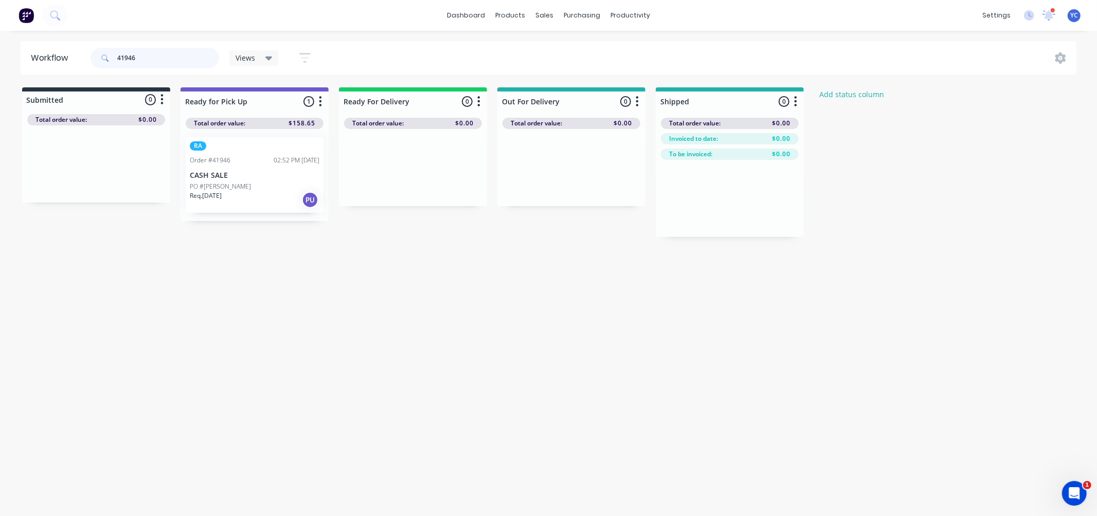
click at [166, 65] on input "41946" at bounding box center [168, 58] width 102 height 21
type input "41949"
drag, startPoint x: 84, startPoint y: 180, endPoint x: 266, endPoint y: 181, distance: 181.6
click at [266, 181] on div "Submitted 1 Status colour #273444 hex #273444 Save Cancel Summaries Total order…" at bounding box center [551, 162] width 1119 height 150
click at [255, 312] on div "Workflow 41949 Views Save new view None (Default) edit AL edit ALL edit BB & TH…" at bounding box center [548, 268] width 1097 height 455
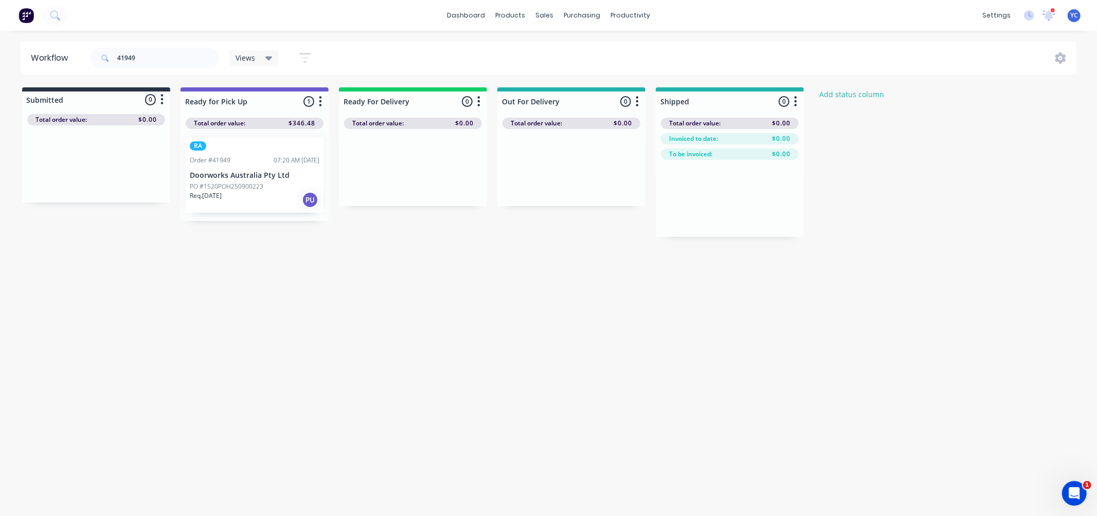
click at [272, 296] on div "Workflow 41949 Views Save new view None (Default) edit AL edit ALL edit BB & TH…" at bounding box center [548, 268] width 1097 height 455
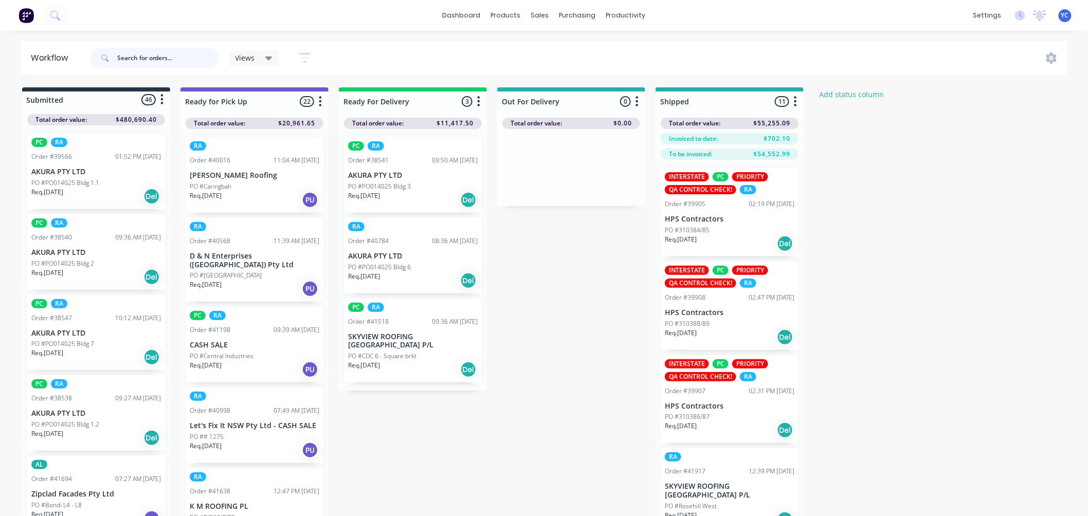
click at [182, 49] on input "text" at bounding box center [168, 58] width 102 height 21
type input "41952"
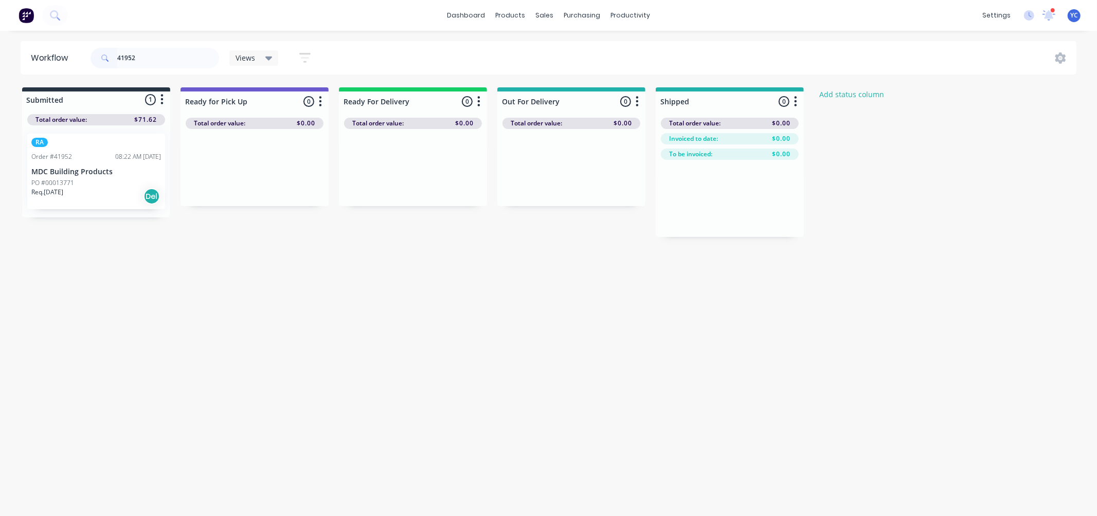
click at [115, 184] on div "PO #00013771" at bounding box center [96, 182] width 130 height 9
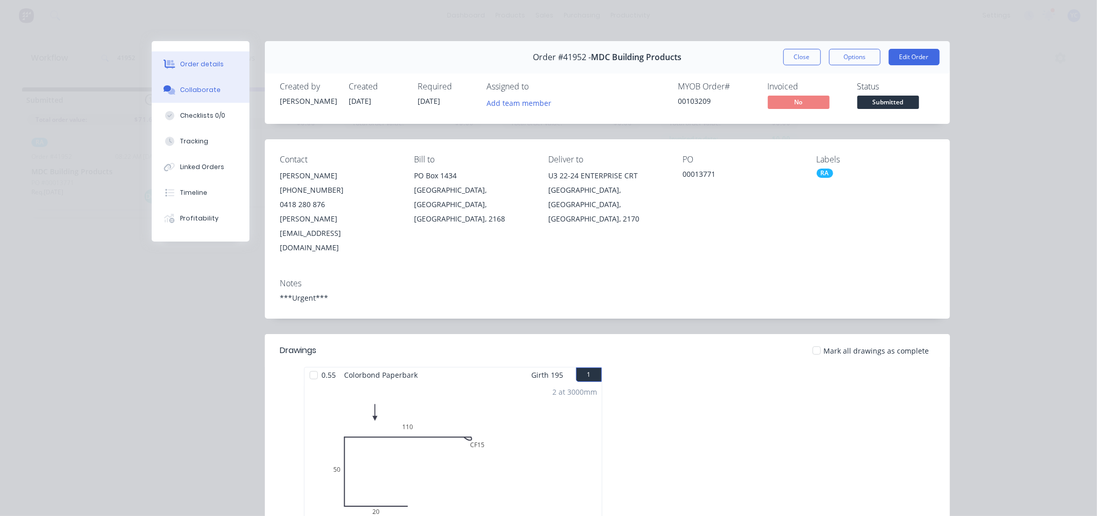
click at [185, 90] on div "Collaborate" at bounding box center [200, 89] width 41 height 9
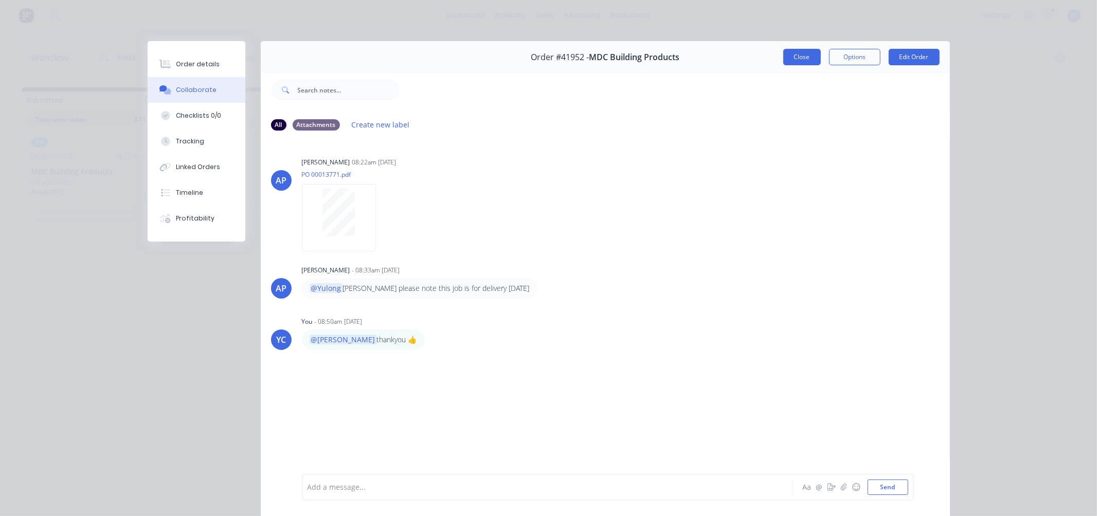
click at [809, 53] on button "Close" at bounding box center [802, 57] width 38 height 16
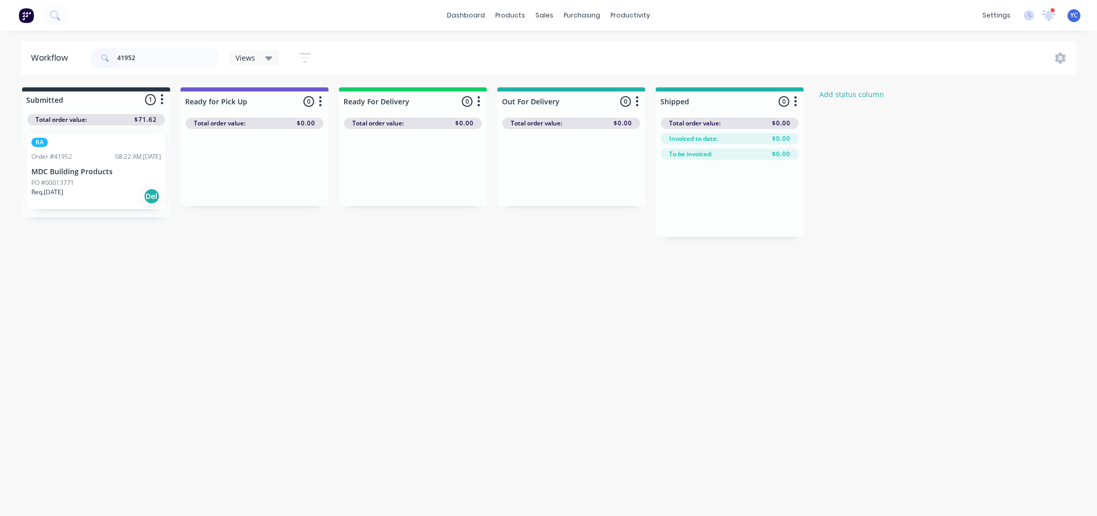
click at [92, 178] on div "PO #00013771" at bounding box center [96, 182] width 130 height 9
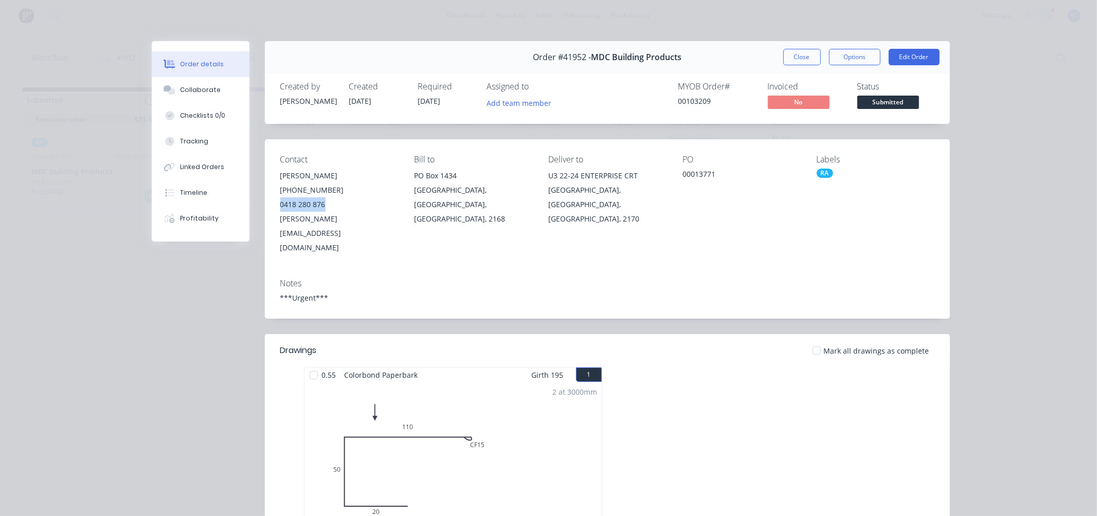
drag, startPoint x: 273, startPoint y: 203, endPoint x: 327, endPoint y: 207, distance: 54.7
click at [327, 207] on div "Contact MICK CHETCUTI (02) 9607 2355 0418 280 876 michael@mdcbuild.com Bill to …" at bounding box center [607, 204] width 685 height 131
click at [800, 53] on button "Close" at bounding box center [802, 57] width 38 height 16
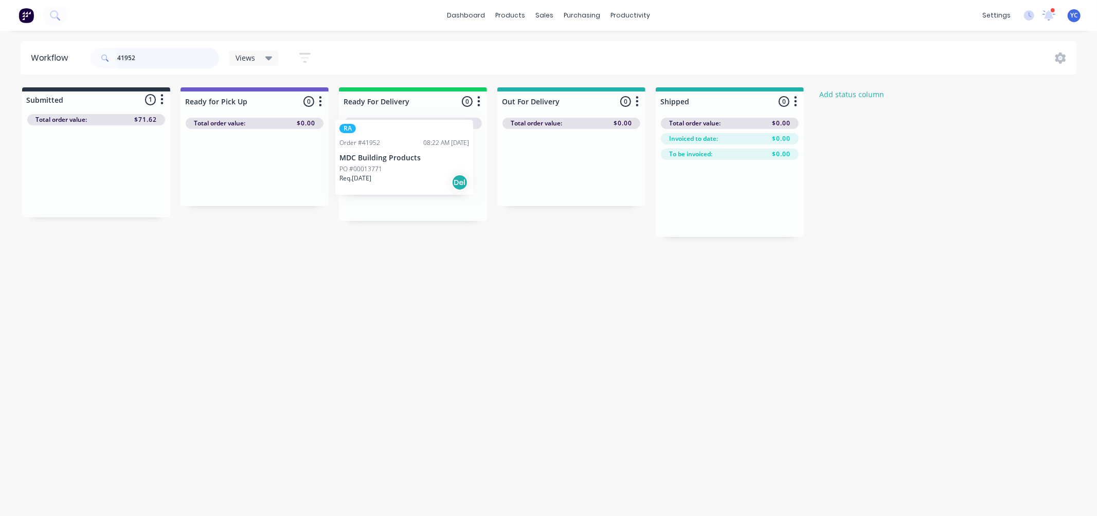
drag, startPoint x: 66, startPoint y: 186, endPoint x: 382, endPoint y: 172, distance: 316.7
click at [382, 172] on div "Submitted 1 Status colour #273444 hex #273444 Save Cancel Summaries Total order…" at bounding box center [551, 162] width 1119 height 150
drag, startPoint x: 141, startPoint y: 52, endPoint x: -86, endPoint y: 52, distance: 226.9
click at [0, 52] on html "dashboard products sales purchasing productivity dashboard products Product Cat…" at bounding box center [548, 227] width 1097 height 455
